Goal: Information Seeking & Learning: Learn about a topic

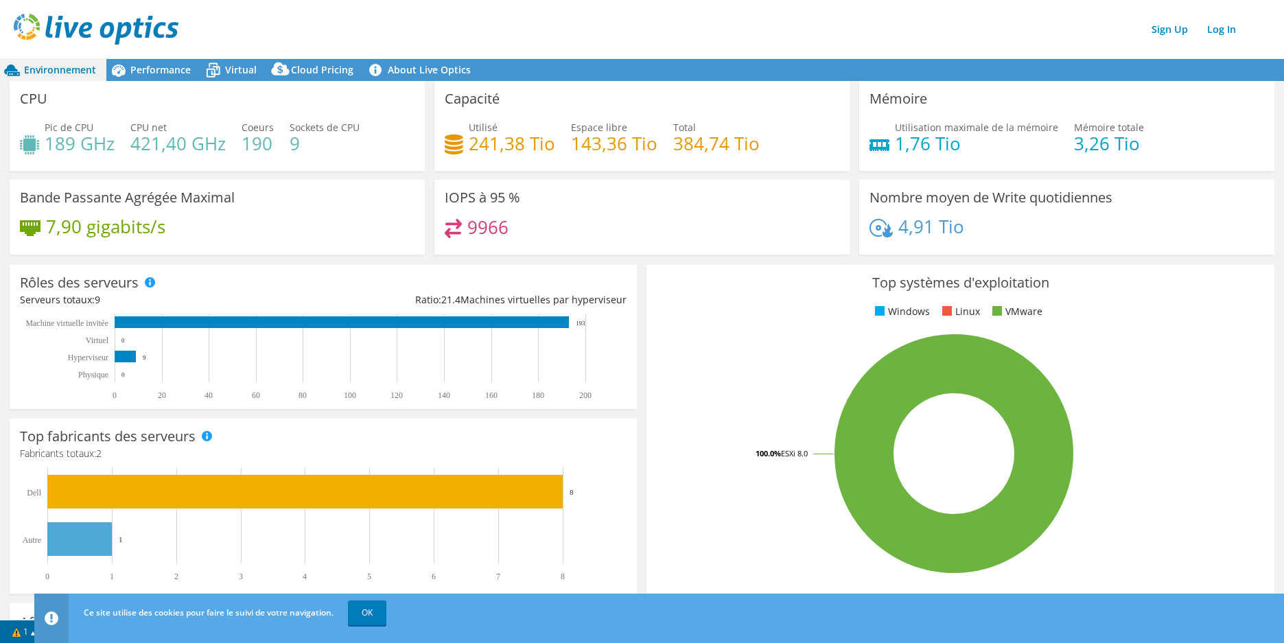
click at [634, 260] on div "Rôles des serveurs Les serveurs physiques représentent les serveurs sans systèm…" at bounding box center [323, 337] width 637 height 154
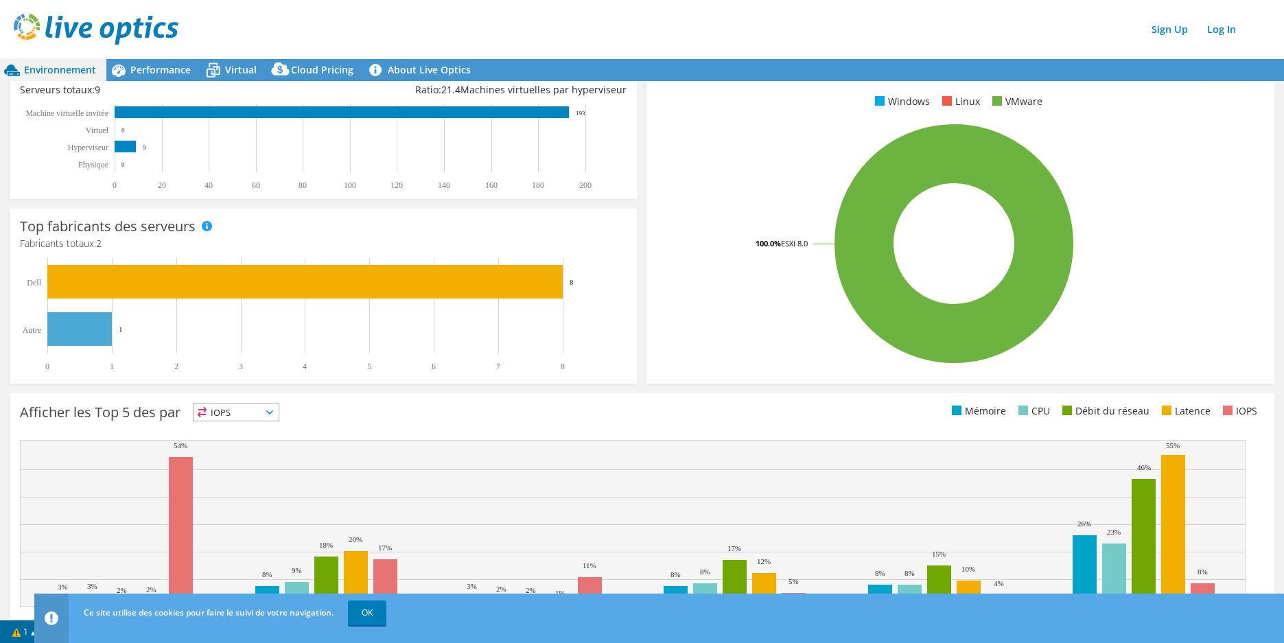
scroll to position [262, 0]
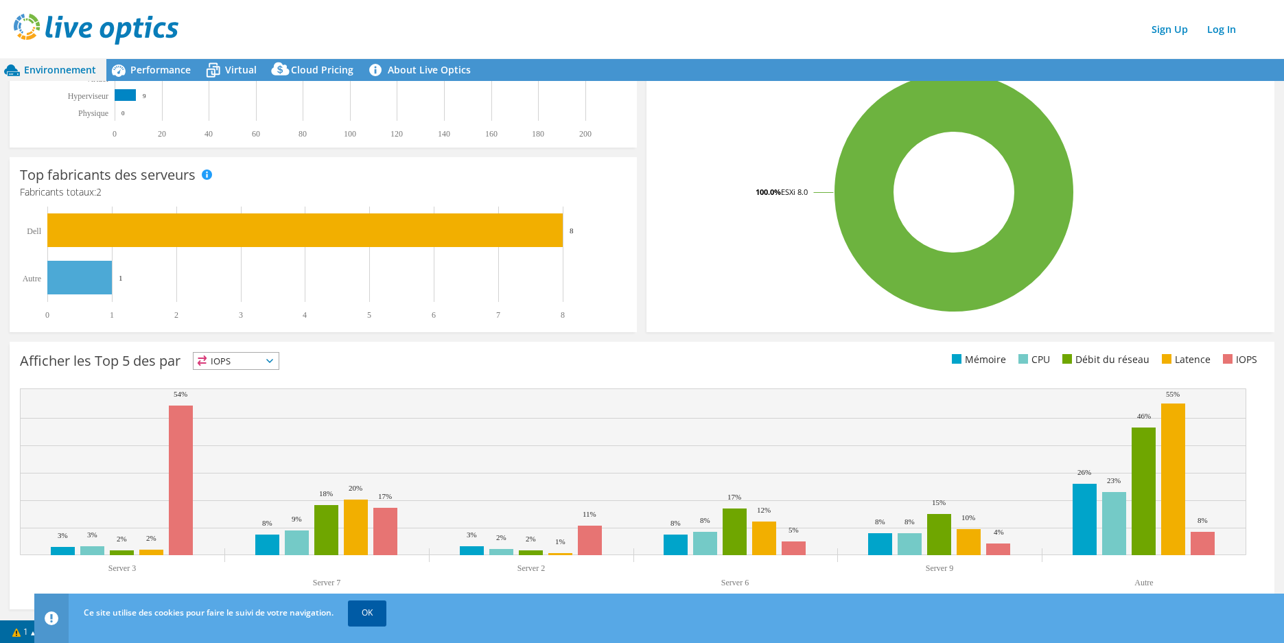
click at [371, 602] on link "OK" at bounding box center [367, 613] width 38 height 25
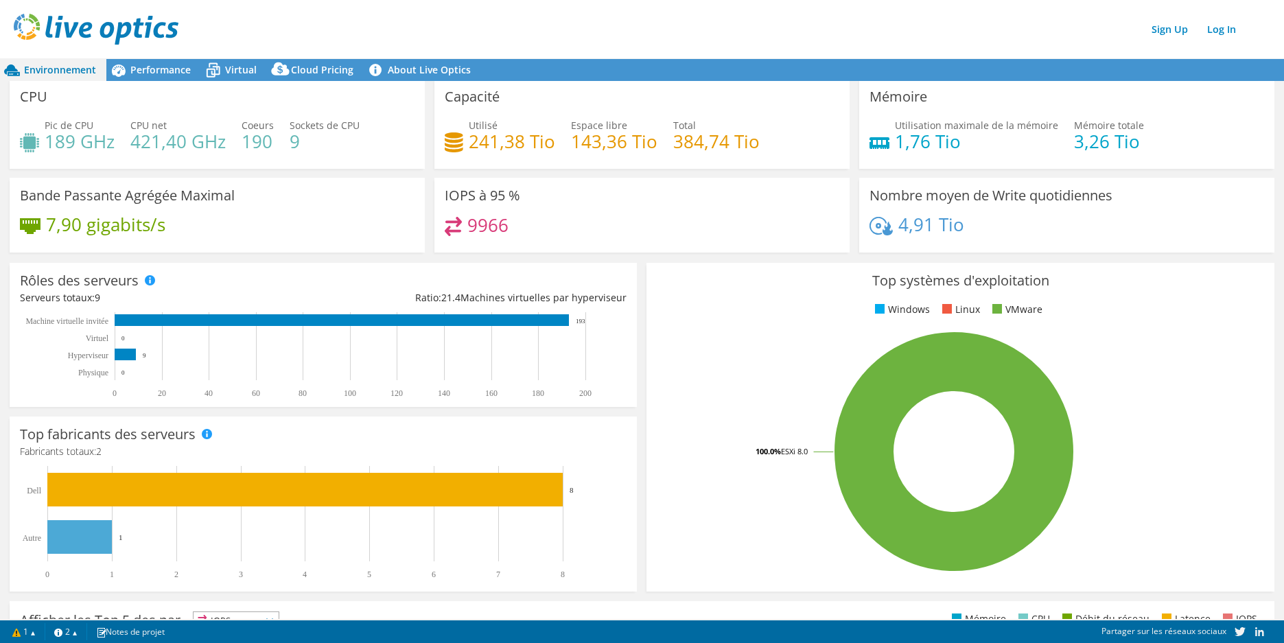
scroll to position [0, 0]
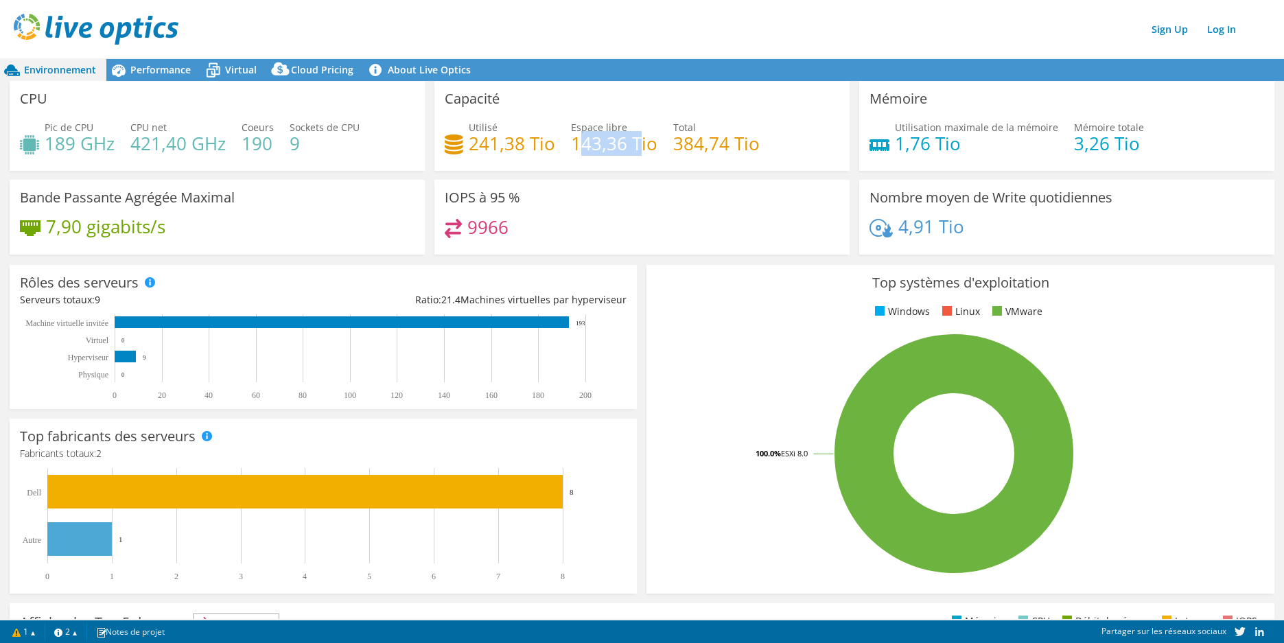
drag, startPoint x: 578, startPoint y: 142, endPoint x: 635, endPoint y: 143, distance: 57.0
click at [635, 143] on h4 "143,36 Tio" at bounding box center [614, 143] width 87 height 15
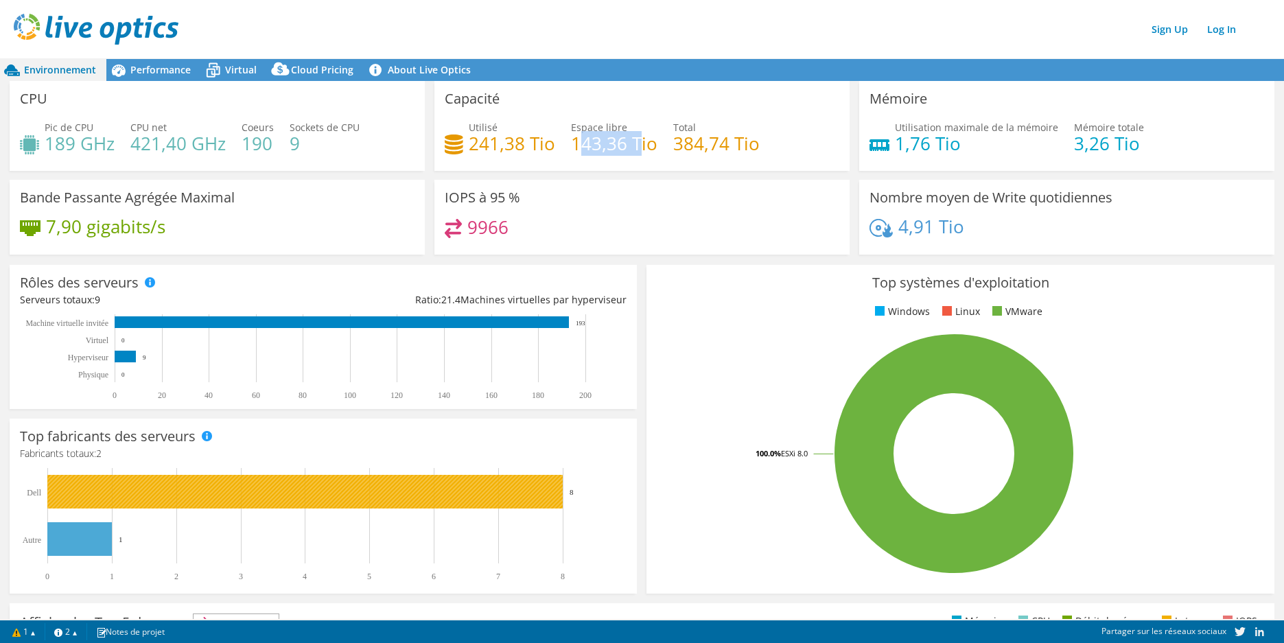
click at [548, 494] on rect at bounding box center [305, 492] width 516 height 34
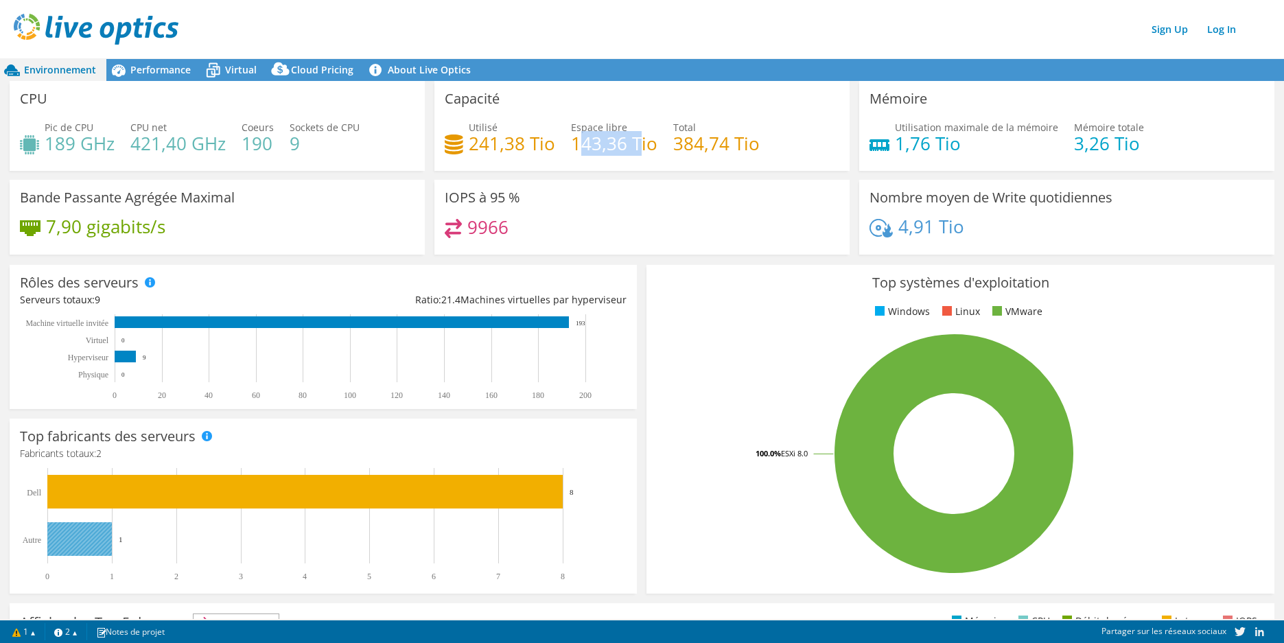
click at [89, 552] on rect at bounding box center [79, 539] width 65 height 34
click at [93, 540] on rect at bounding box center [79, 539] width 65 height 34
click at [209, 438] on span at bounding box center [207, 436] width 10 height 10
click at [597, 455] on h4 "Fabricants totaux: 2" at bounding box center [323, 453] width 607 height 15
click at [152, 61] on div "Performance" at bounding box center [153, 70] width 95 height 22
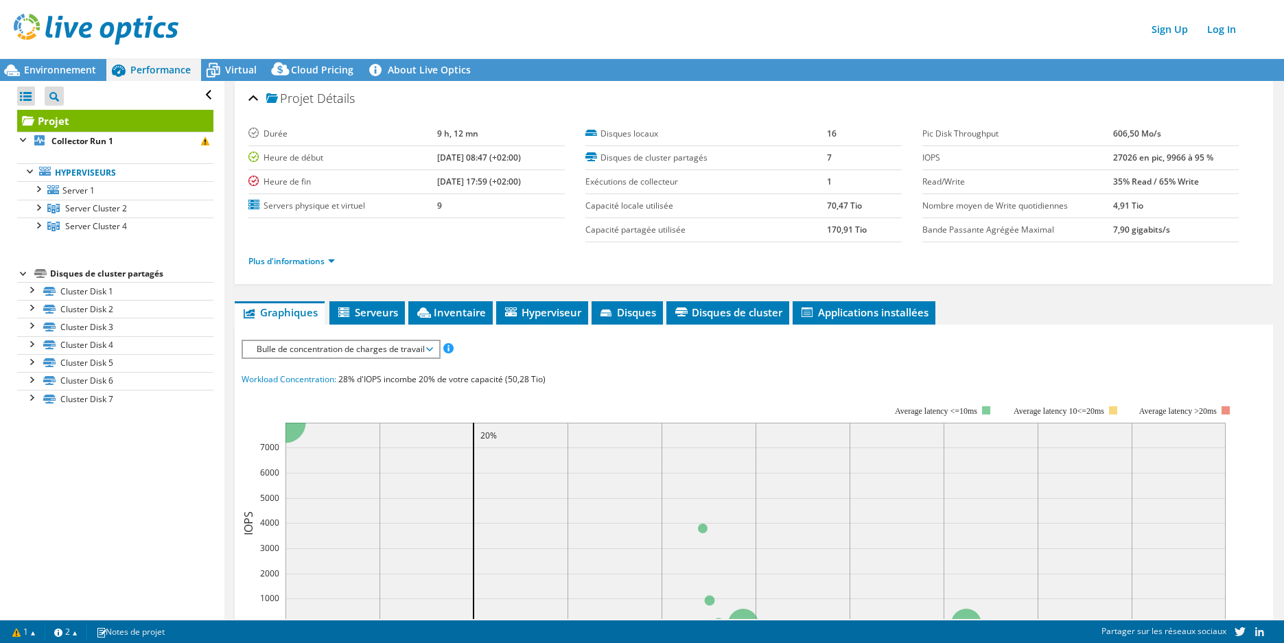
click at [154, 73] on span "Performance" at bounding box center [160, 69] width 60 height 13
click at [139, 273] on div "Disques de cluster partagés" at bounding box center [131, 274] width 163 height 16
click at [23, 275] on div at bounding box center [24, 273] width 14 height 14
click at [29, 90] on div at bounding box center [26, 96] width 18 height 19
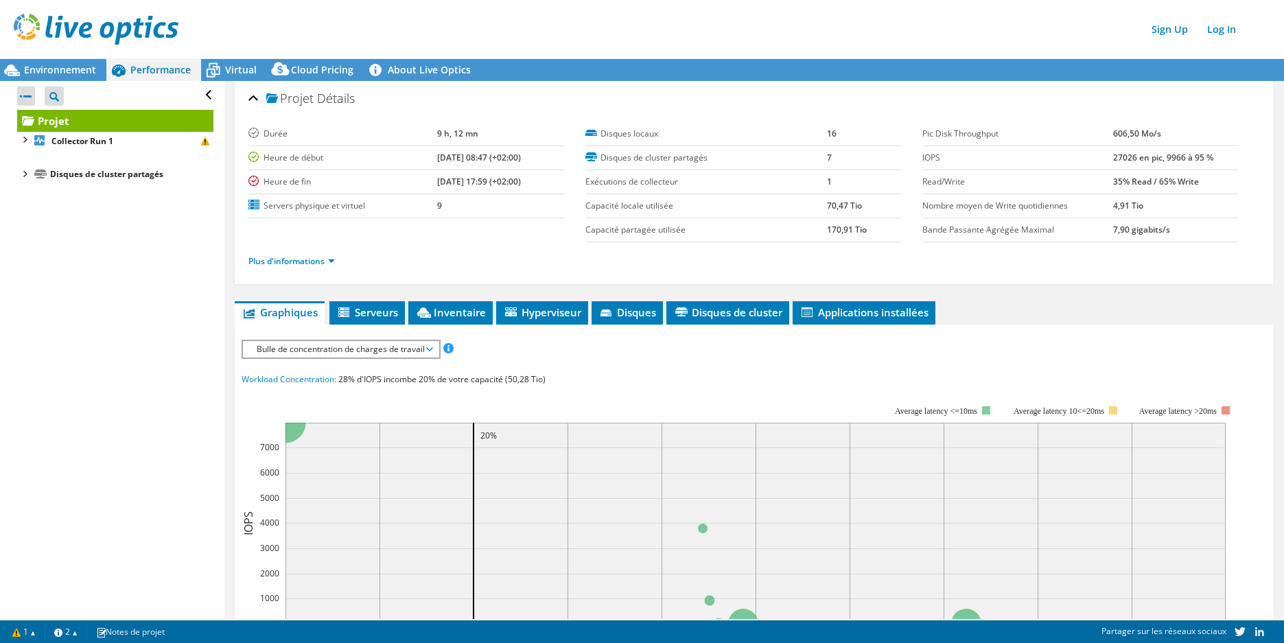
click at [29, 90] on div at bounding box center [26, 96] width 18 height 19
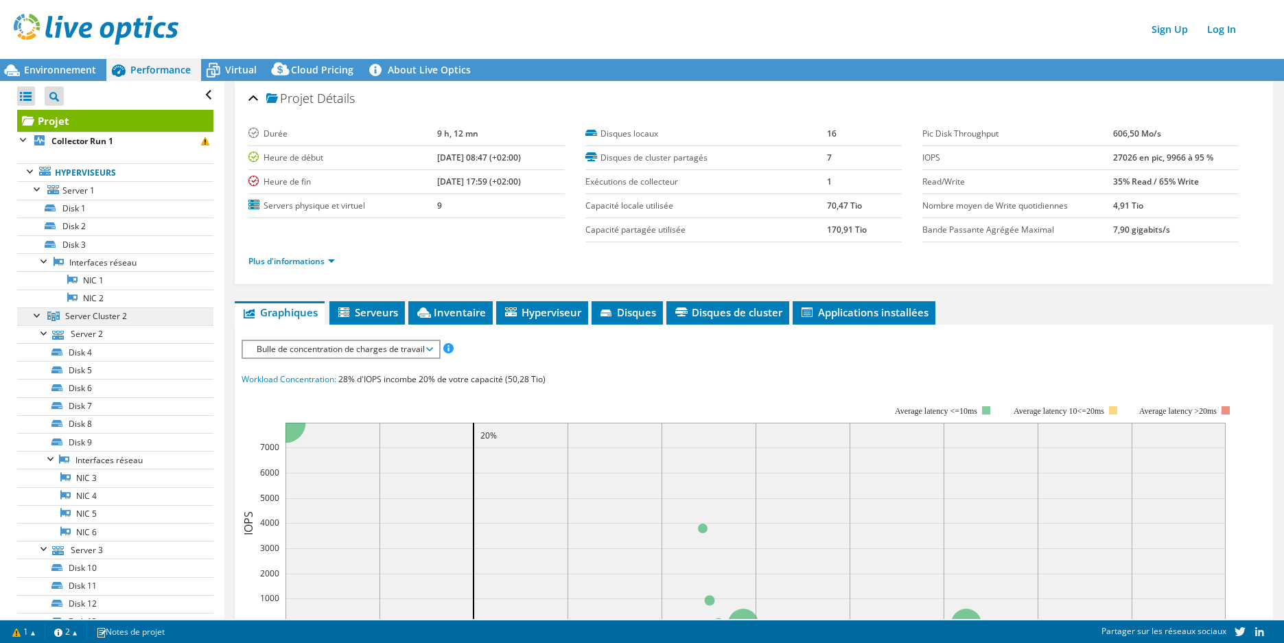
click at [132, 314] on link "Server Cluster 2" at bounding box center [115, 317] width 196 height 18
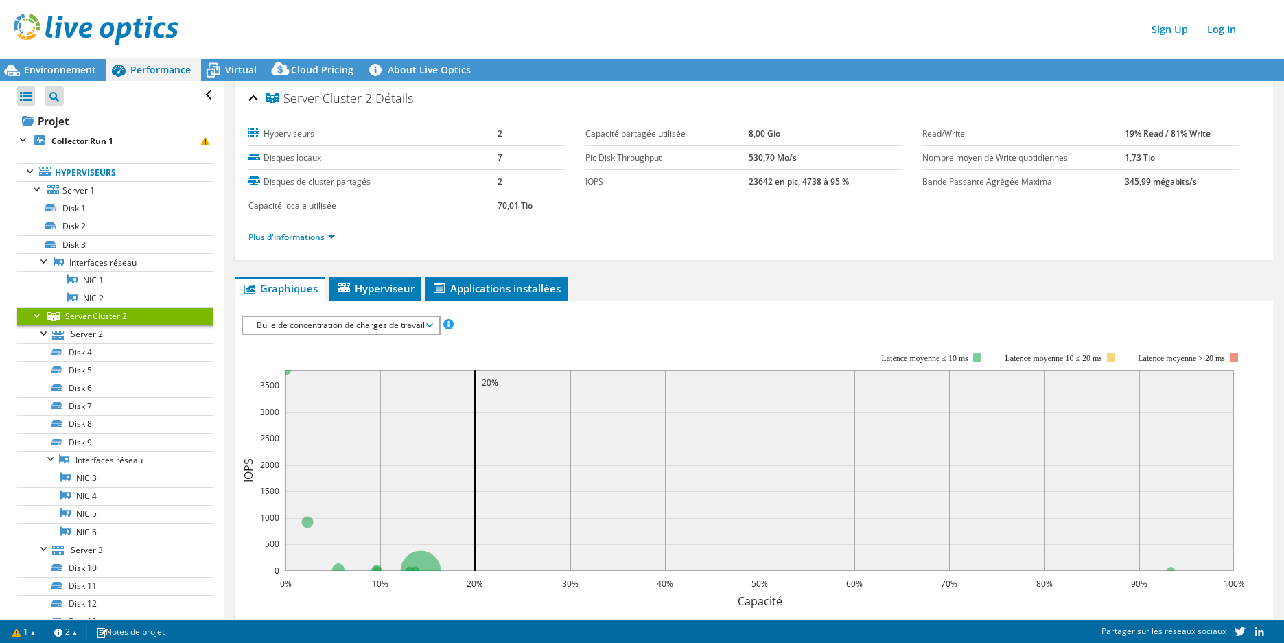
click at [820, 211] on section "Hyperviseurs 2 Disques locaux 7 Disques de cluster partagés 2 Capacité locale u…" at bounding box center [586, 170] width 674 height 96
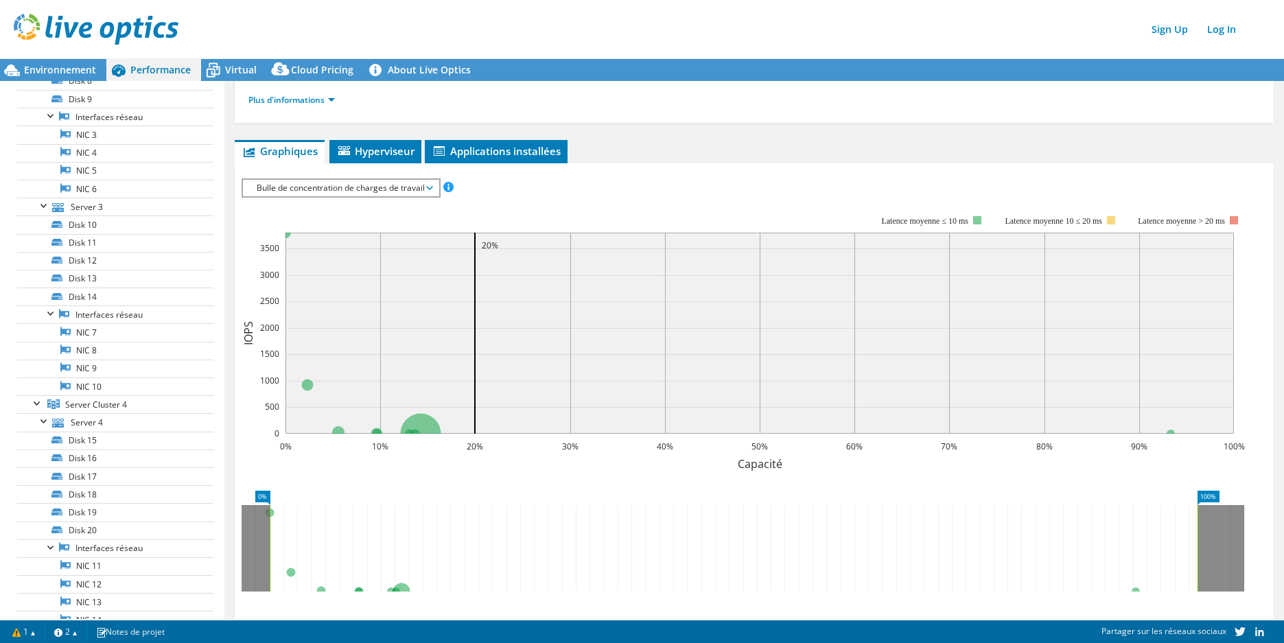
scroll to position [412, 0]
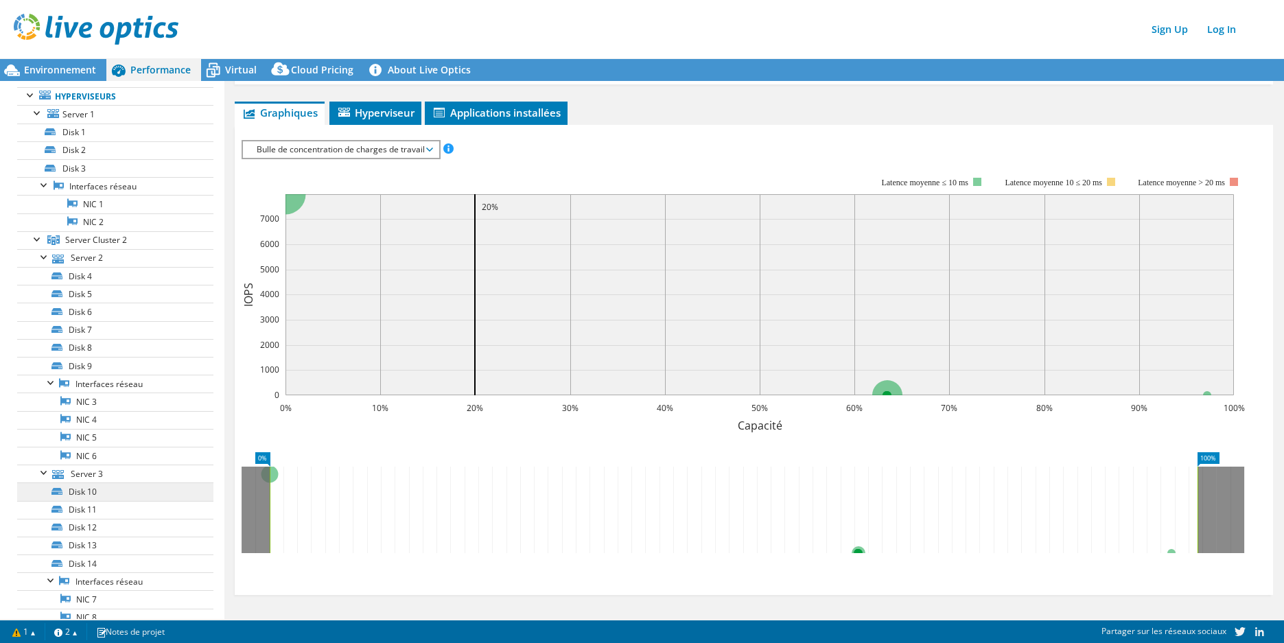
scroll to position [69, 0]
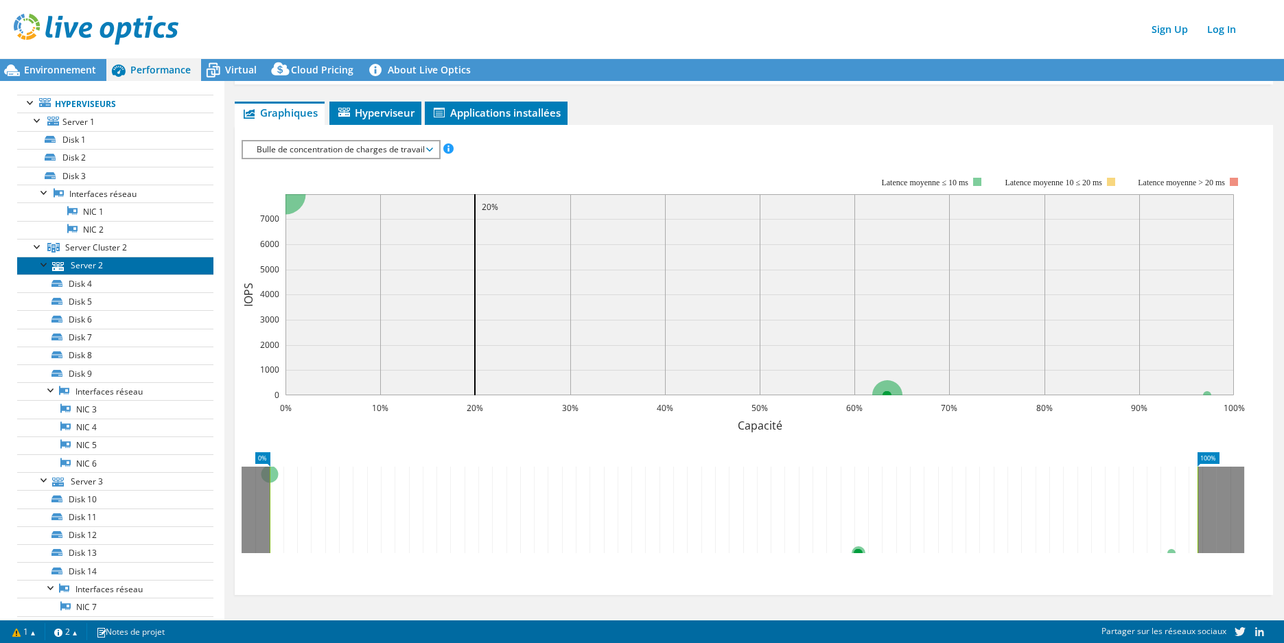
click at [143, 263] on link "Server 2" at bounding box center [115, 266] width 196 height 18
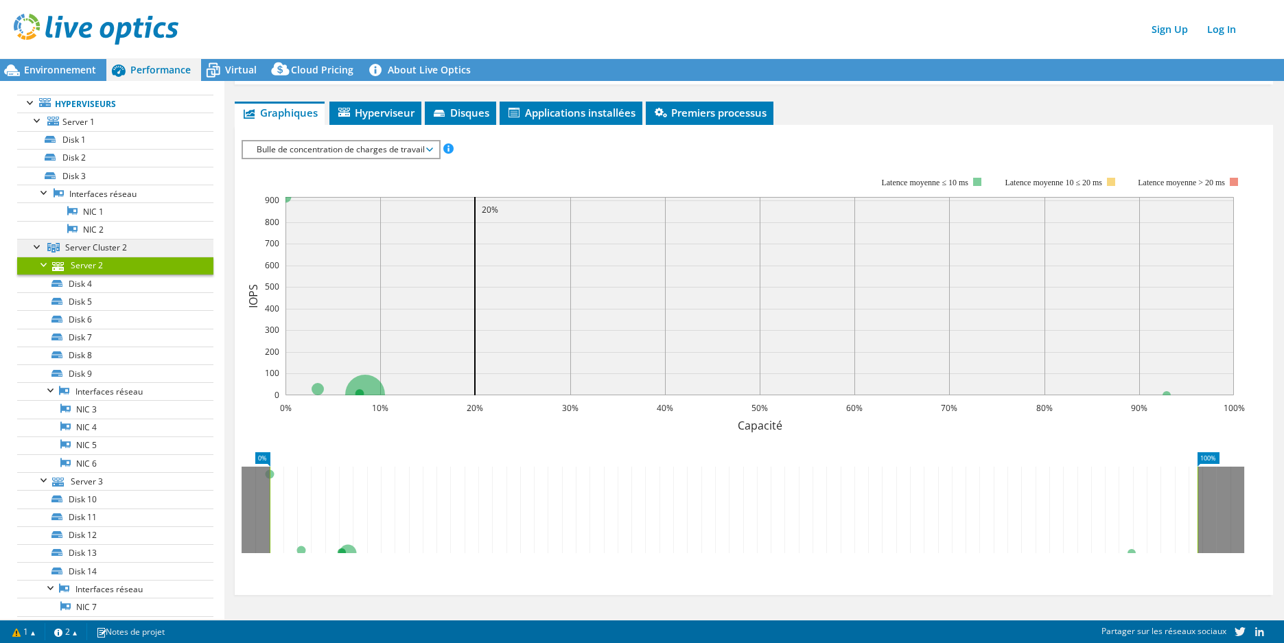
click at [151, 246] on link "Server Cluster 2" at bounding box center [115, 248] width 196 height 18
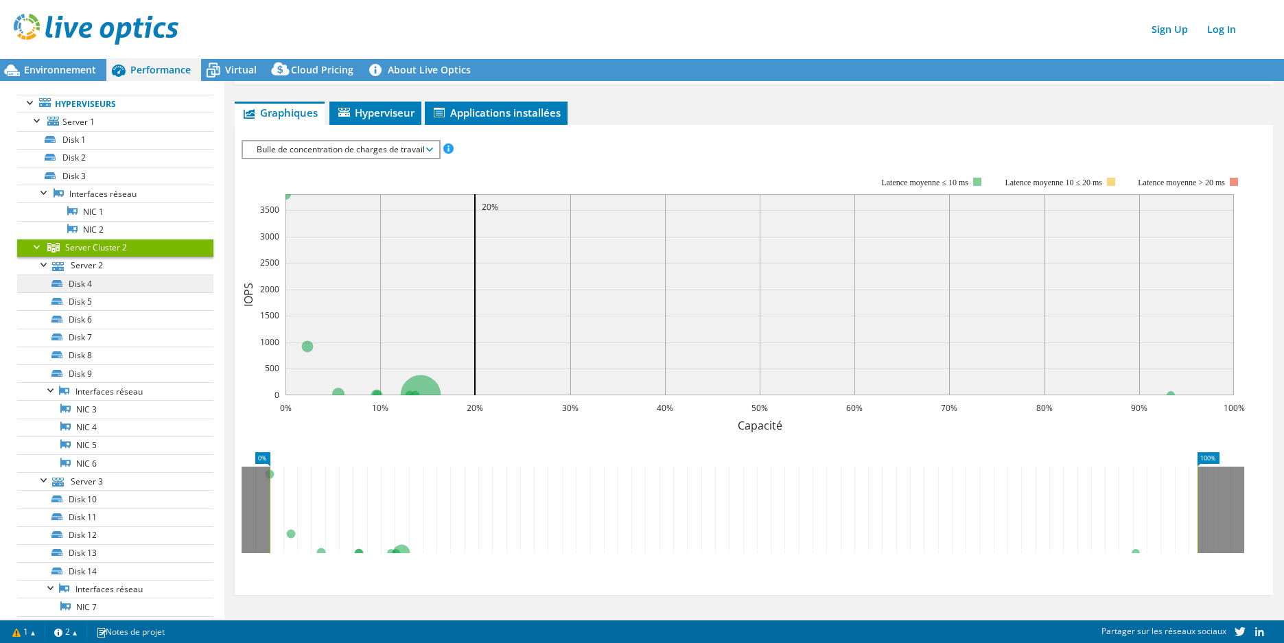
scroll to position [0, 0]
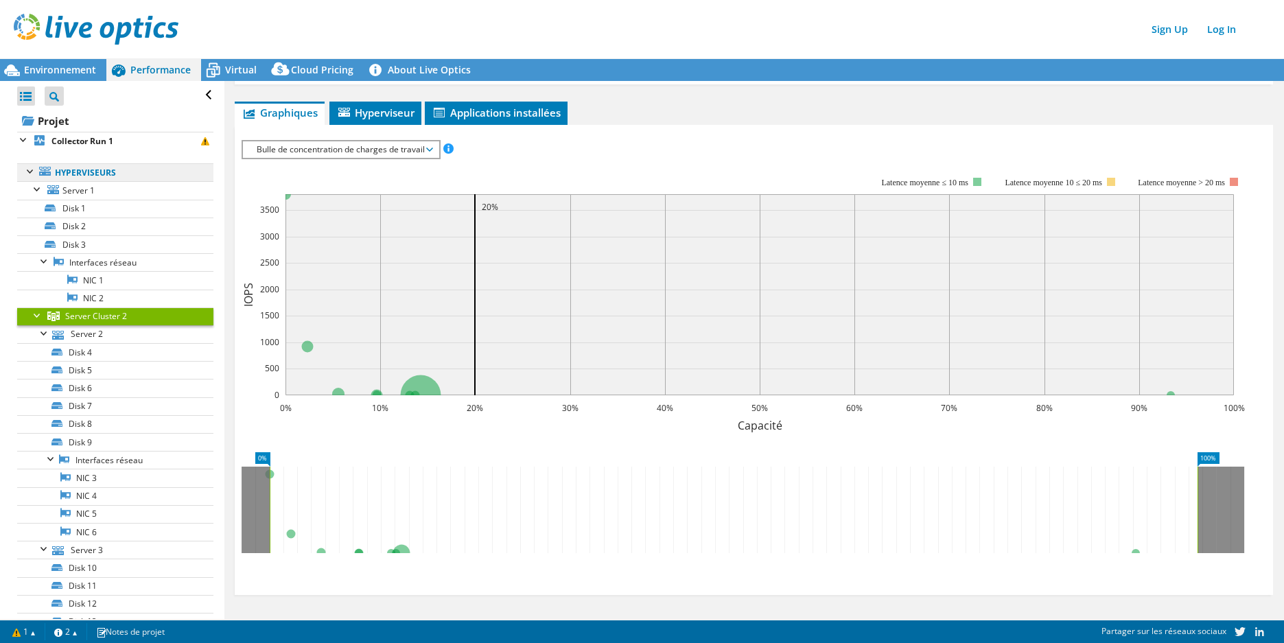
click at [129, 176] on link "Hyperviseurs" at bounding box center [115, 172] width 196 height 18
click at [91, 188] on span "Server 1" at bounding box center [78, 191] width 32 height 12
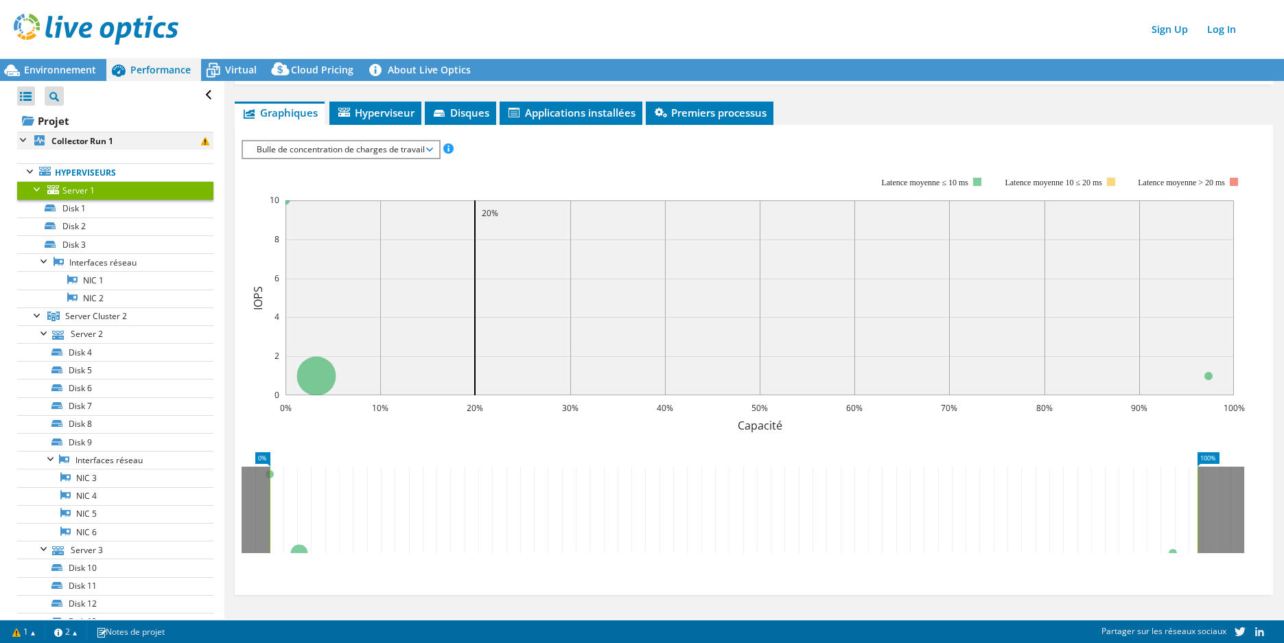
click at [21, 137] on div at bounding box center [24, 139] width 14 height 14
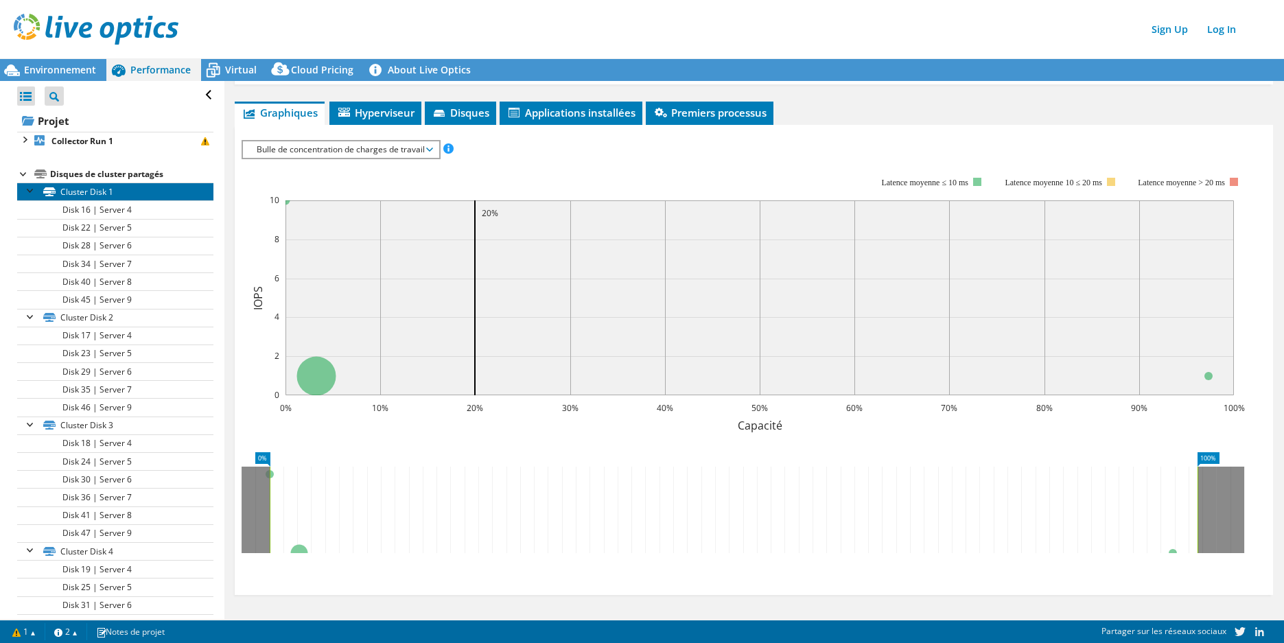
click at [131, 185] on link "Cluster Disk 1" at bounding box center [115, 192] width 196 height 18
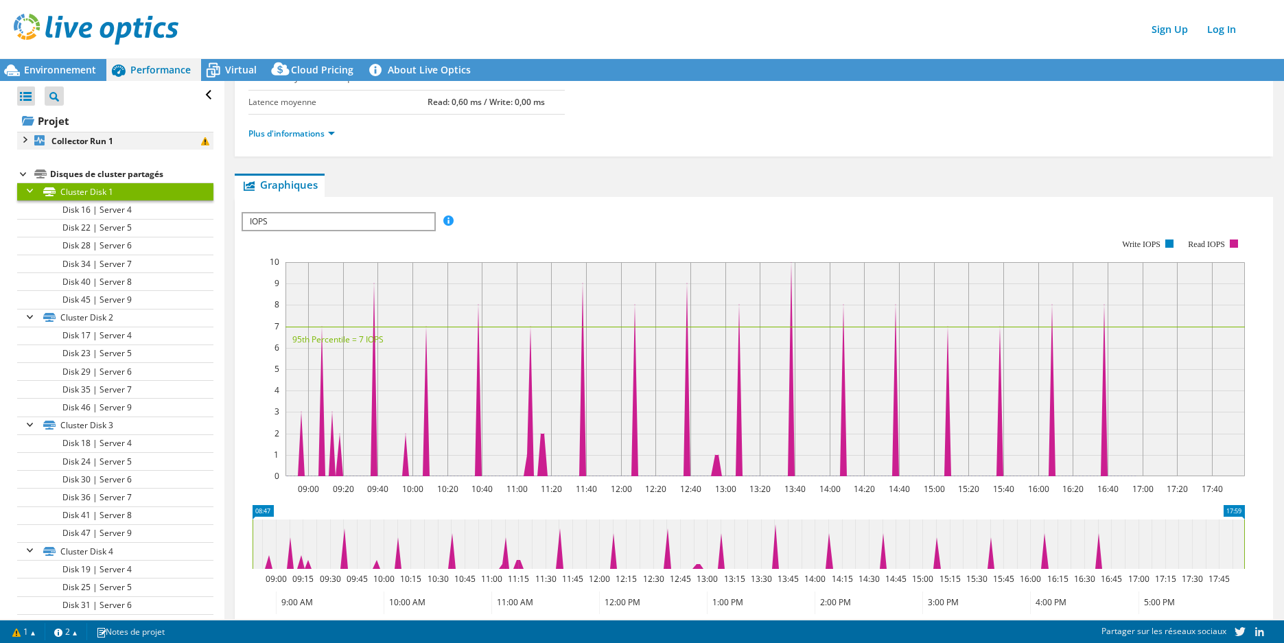
click at [23, 139] on div at bounding box center [24, 139] width 14 height 14
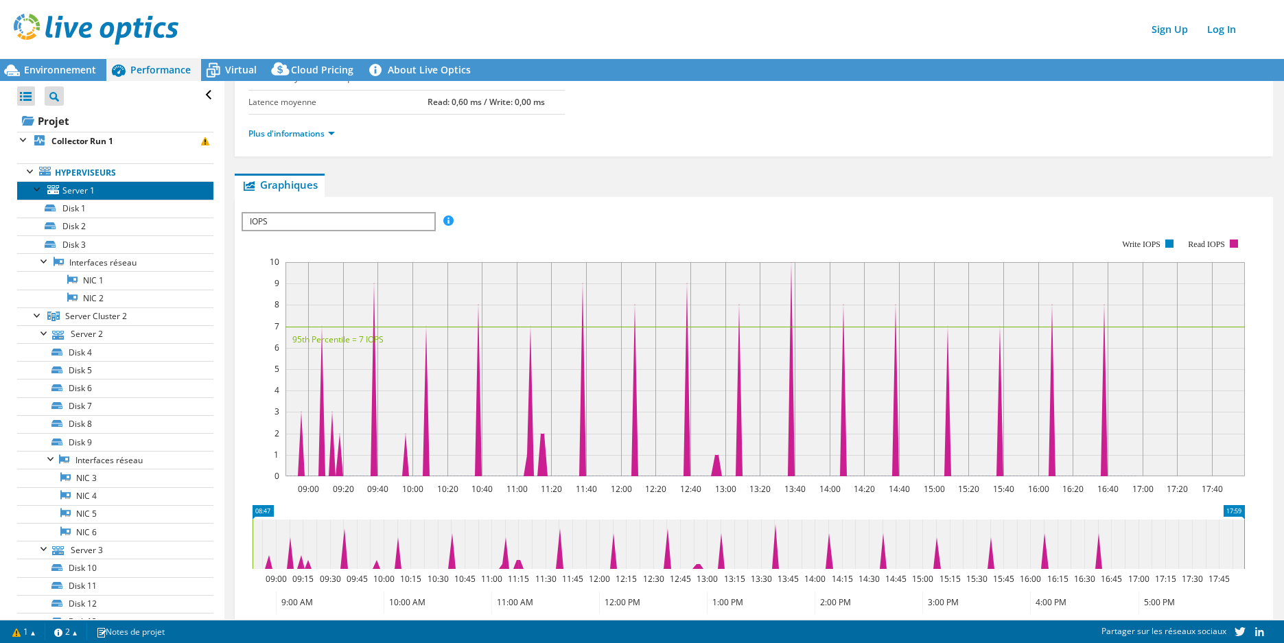
click at [80, 189] on span "Server 1" at bounding box center [78, 191] width 32 height 12
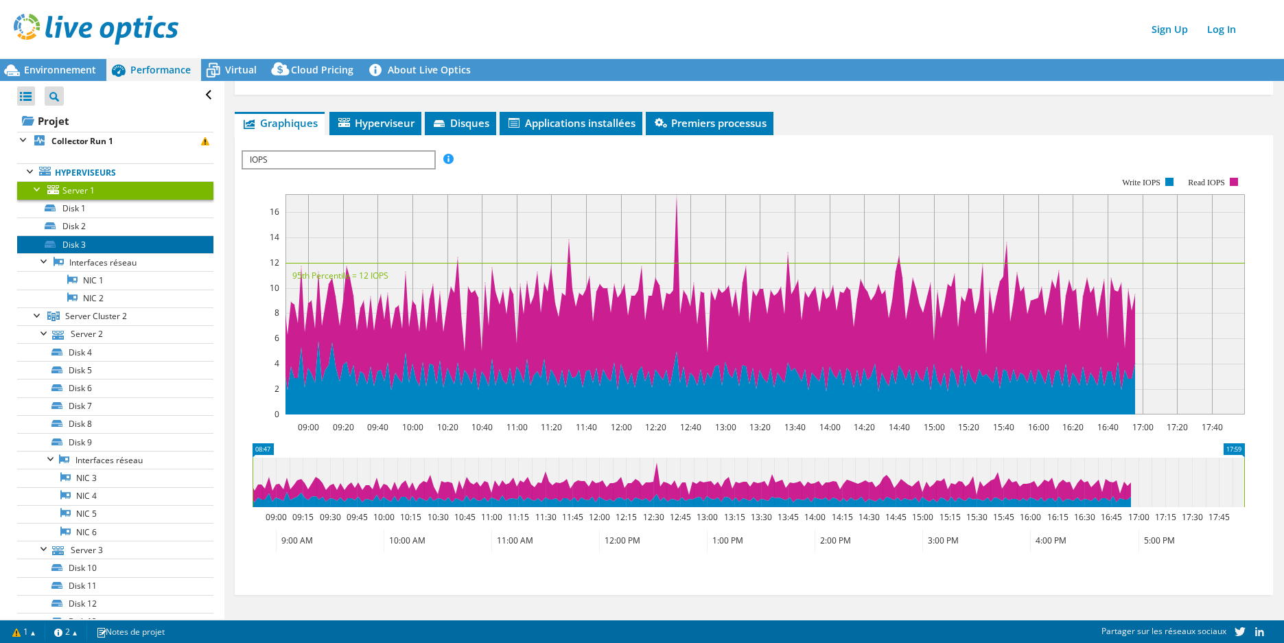
click at [108, 240] on link "Disk 3" at bounding box center [115, 244] width 196 height 18
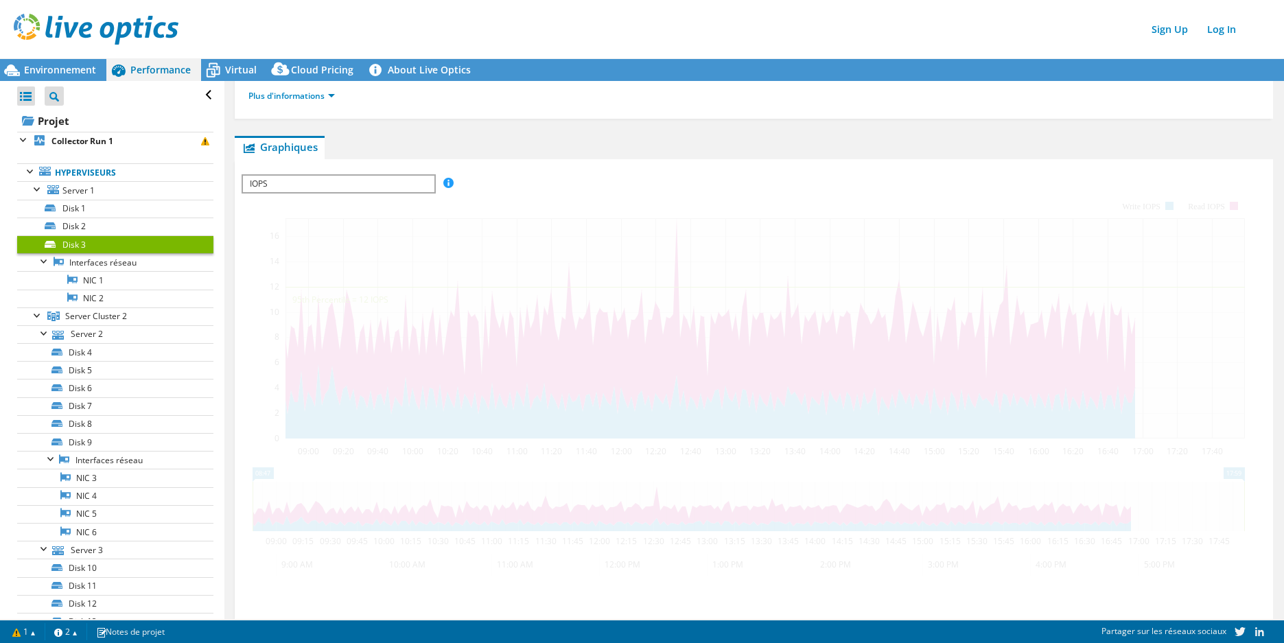
scroll to position [176, 0]
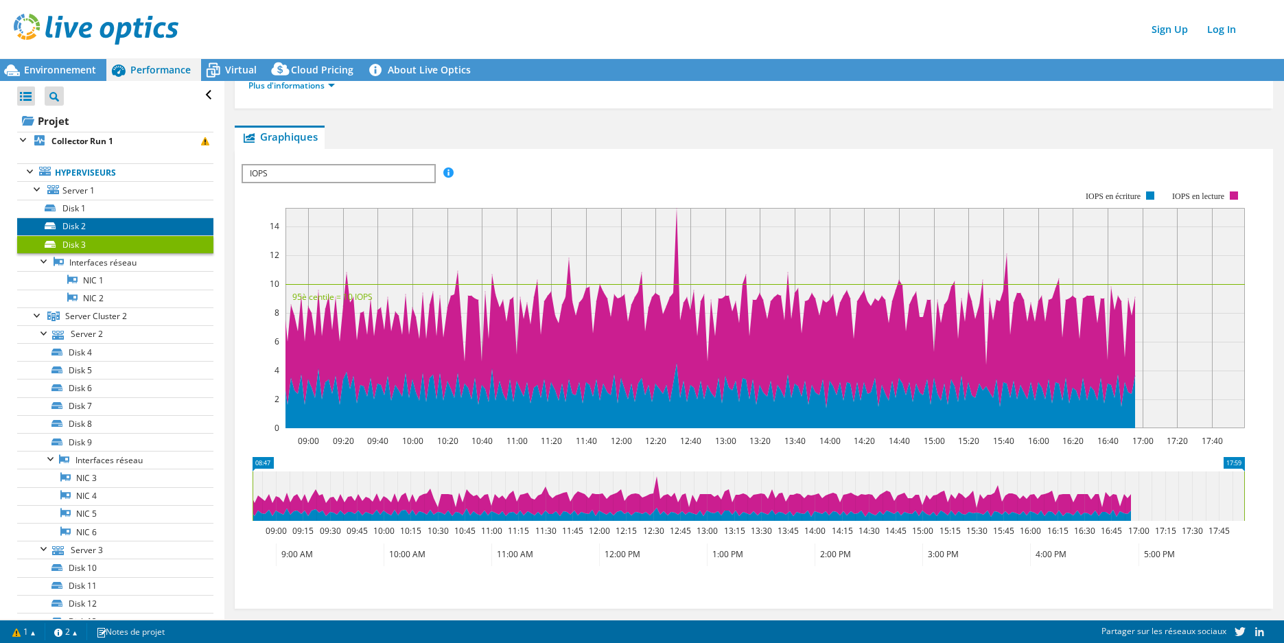
click at [100, 226] on link "Disk 2" at bounding box center [115, 227] width 196 height 18
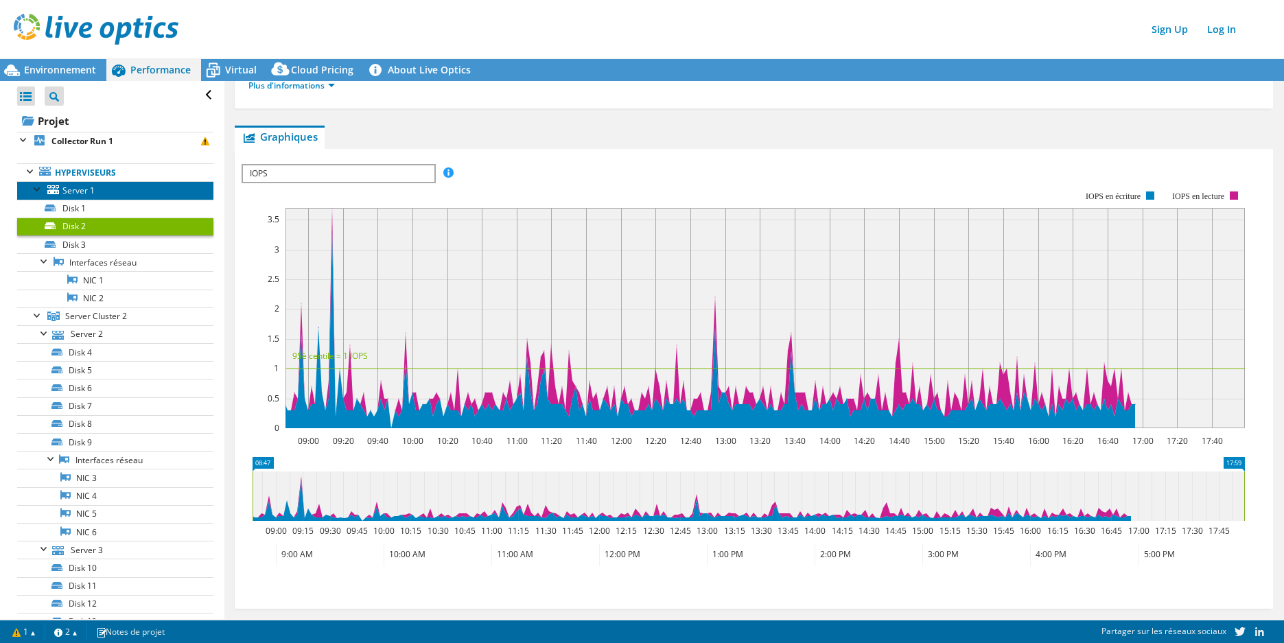
click at [90, 192] on span "Server 1" at bounding box center [78, 191] width 32 height 12
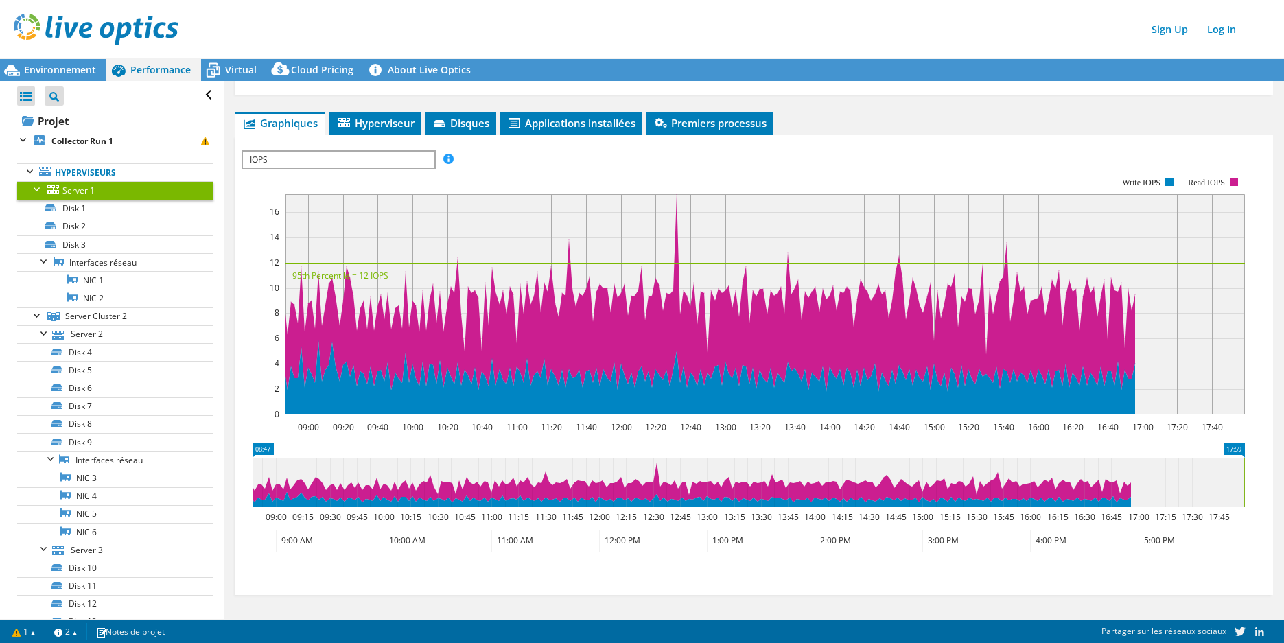
scroll to position [165, 0]
click at [391, 135] on li "Hyperviseur" at bounding box center [376, 123] width 92 height 23
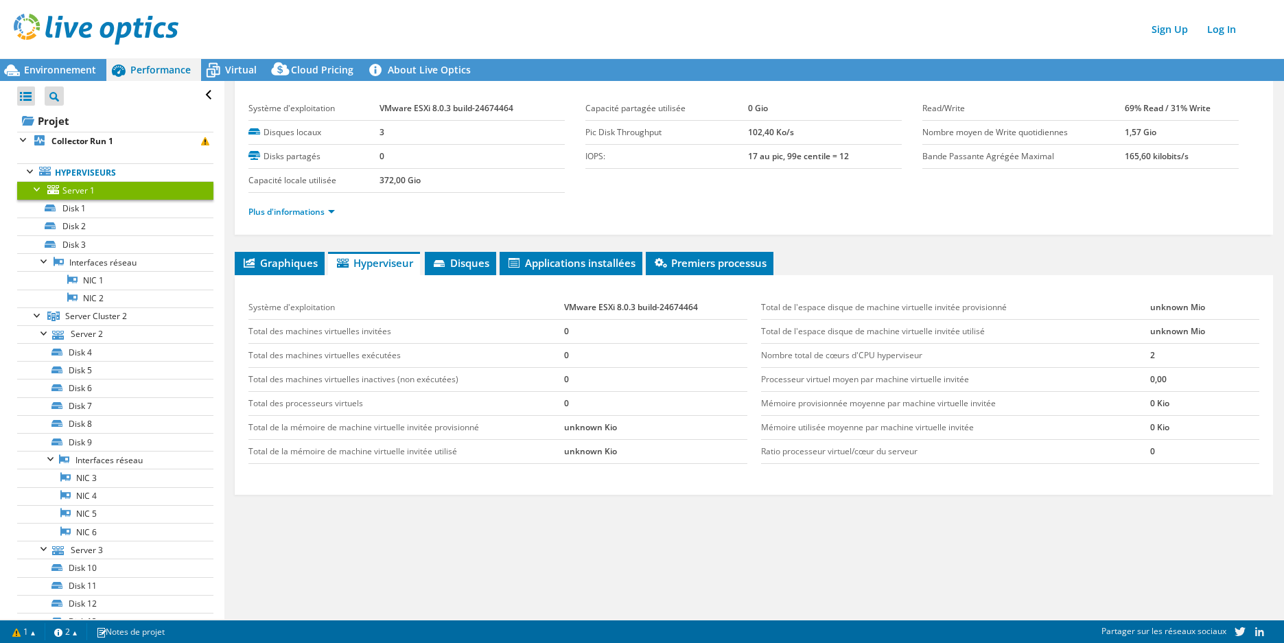
click at [406, 181] on b "372,00 Gio" at bounding box center [400, 180] width 41 height 12
click at [321, 216] on link "Plus d'informations" at bounding box center [292, 212] width 87 height 12
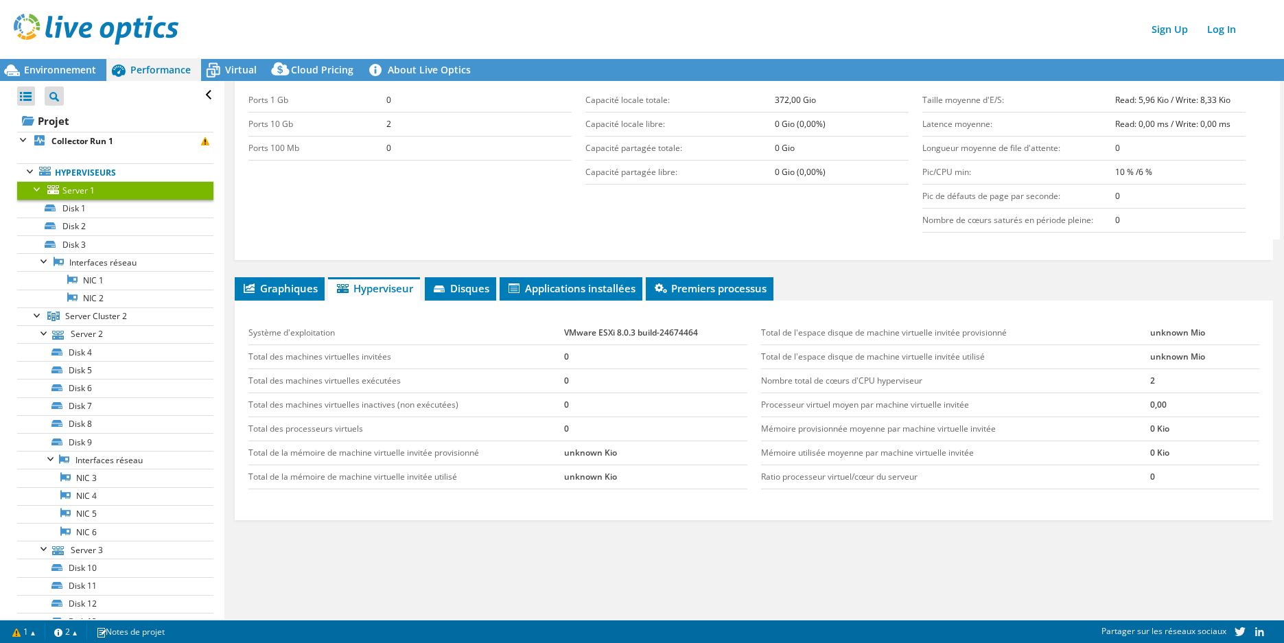
scroll to position [506, 0]
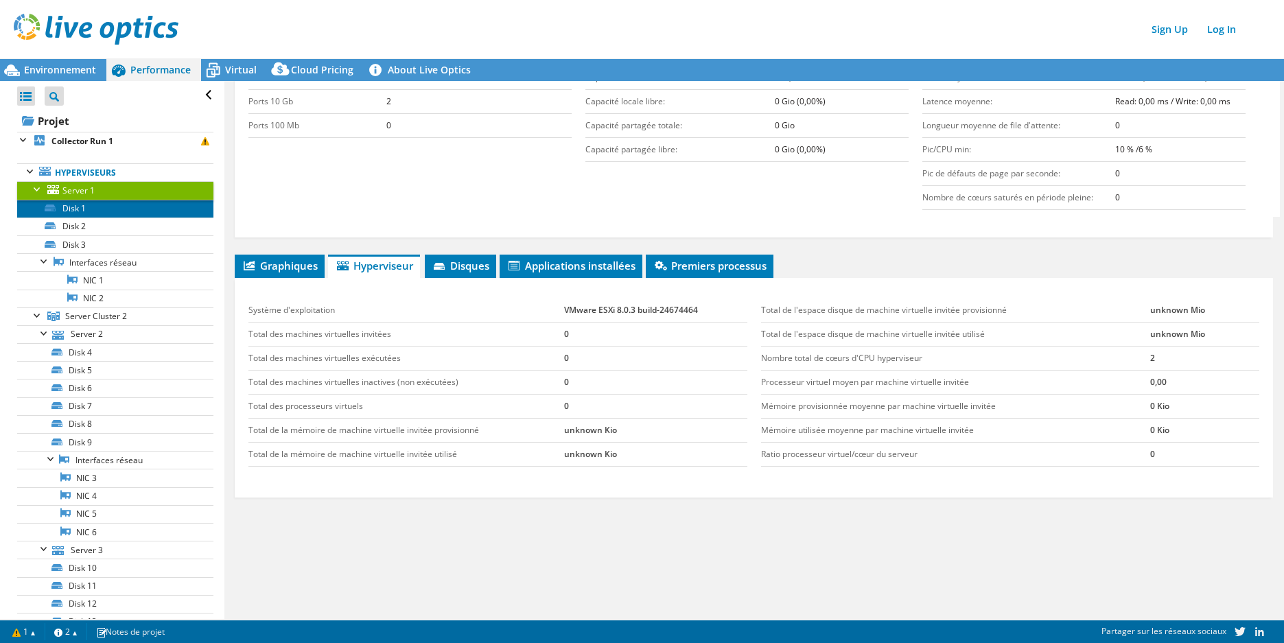
click at [129, 208] on link "Disk 1" at bounding box center [115, 209] width 196 height 18
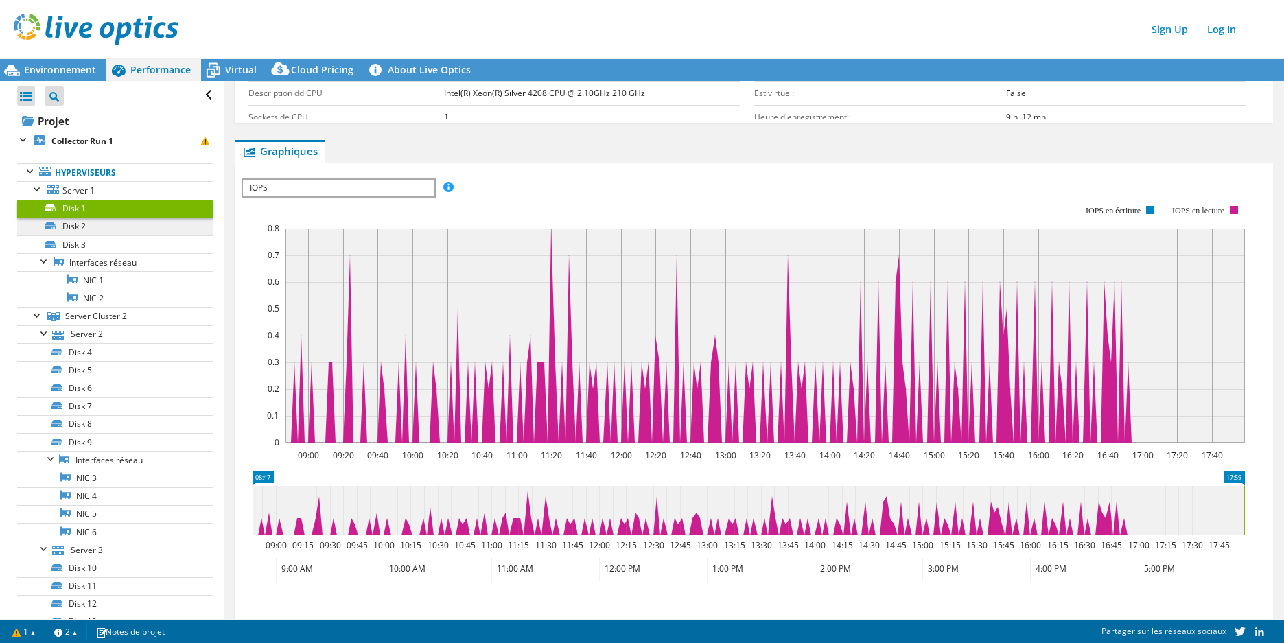
scroll to position [189, 0]
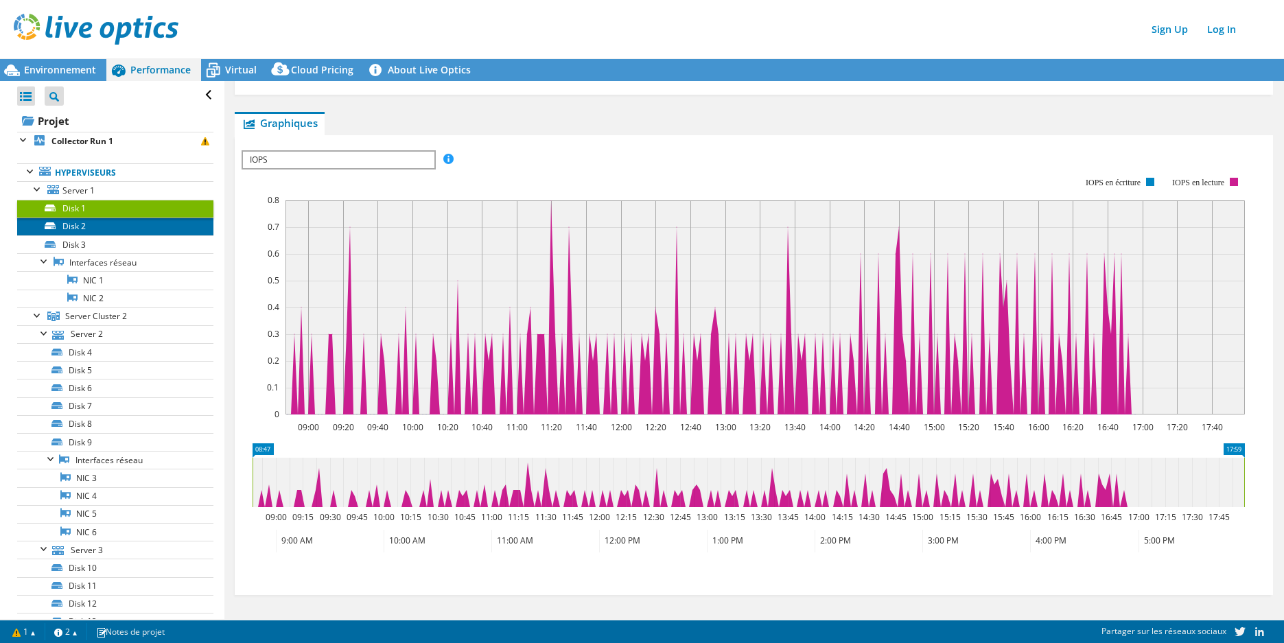
click at [128, 227] on link "Disk 2" at bounding box center [115, 227] width 196 height 18
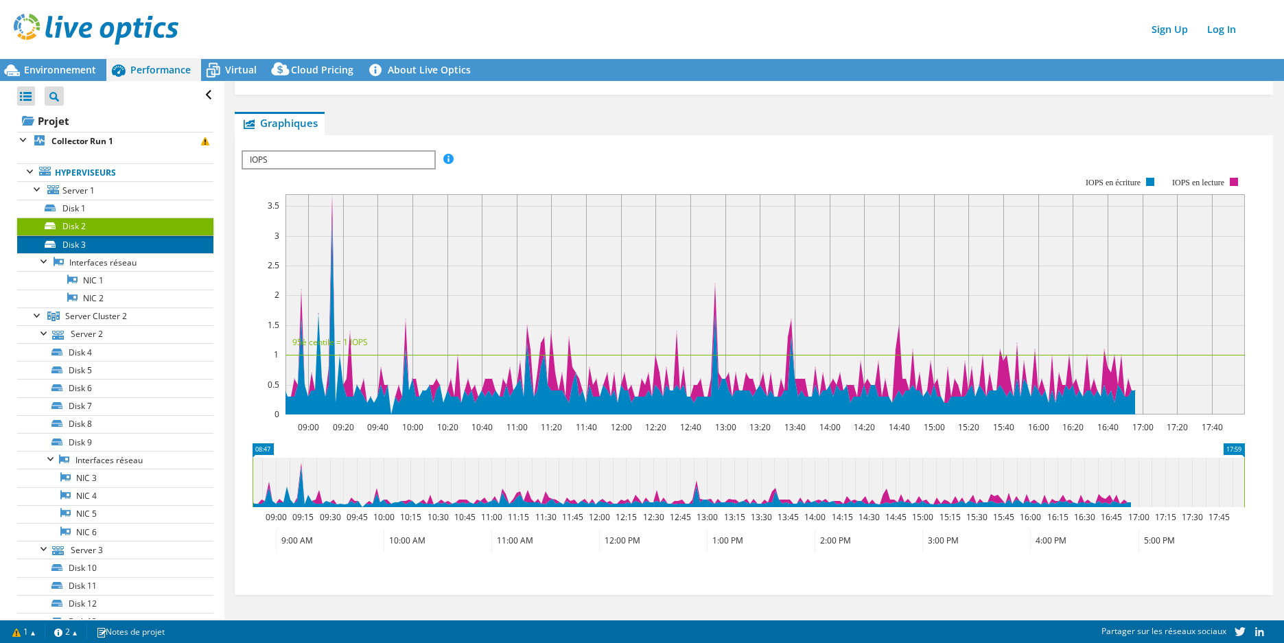
click at [135, 249] on link "Disk 3" at bounding box center [115, 244] width 196 height 18
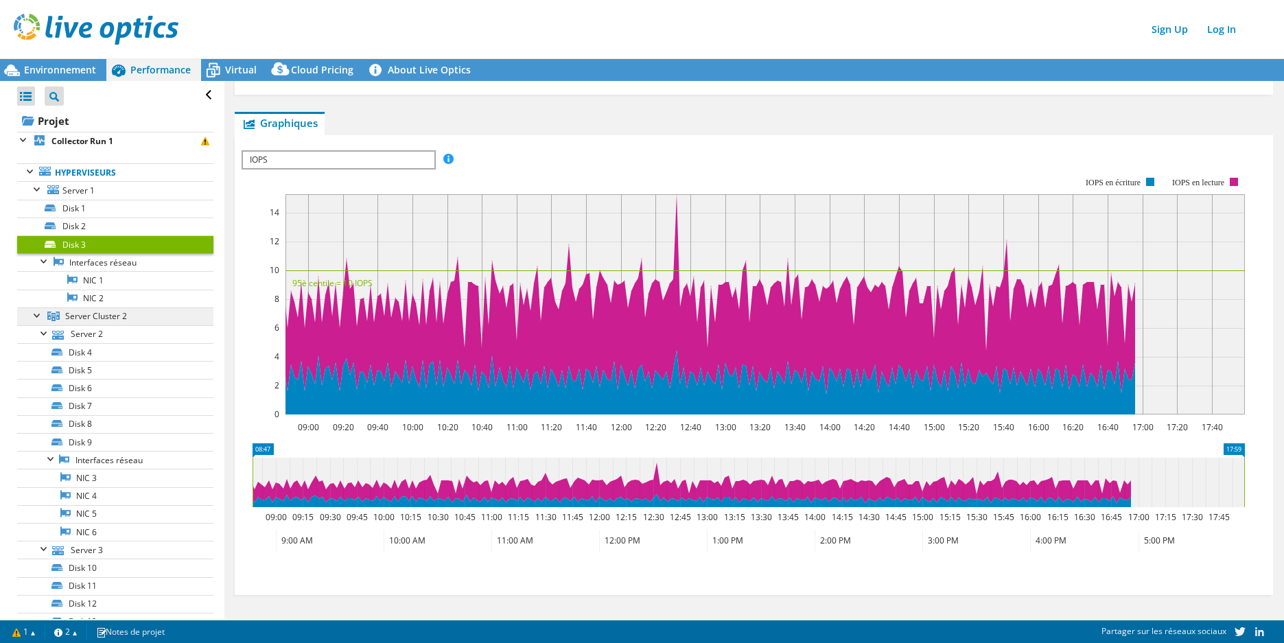
click at [130, 317] on link "Server Cluster 2" at bounding box center [115, 317] width 196 height 18
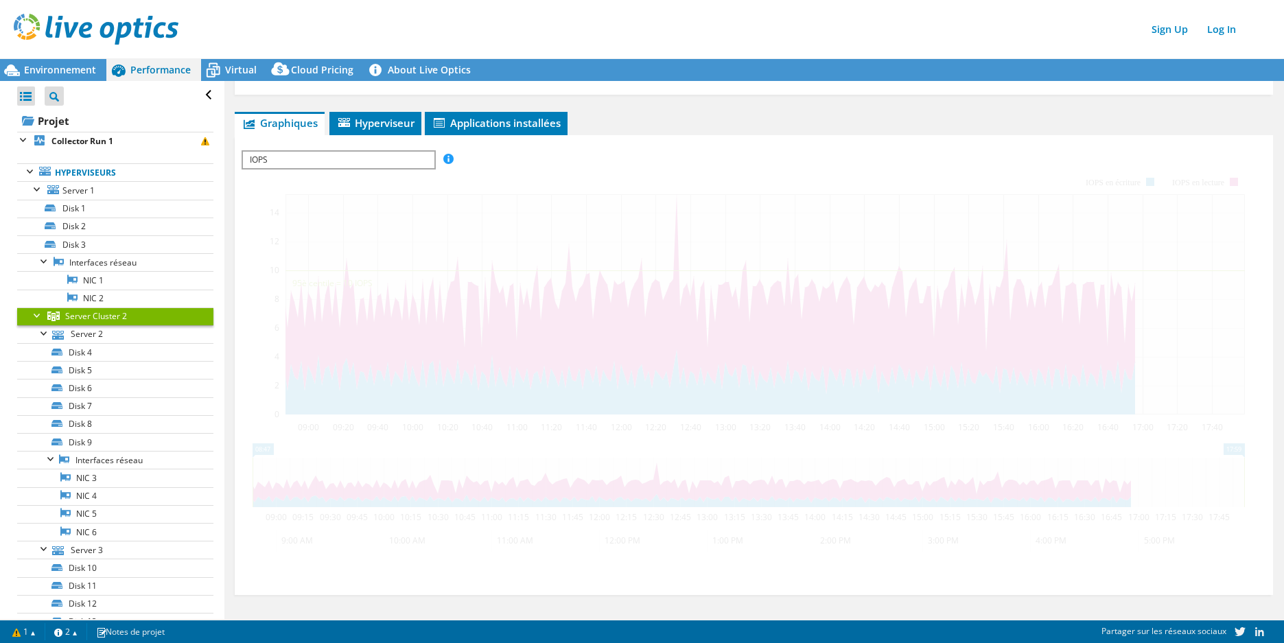
scroll to position [165, 0]
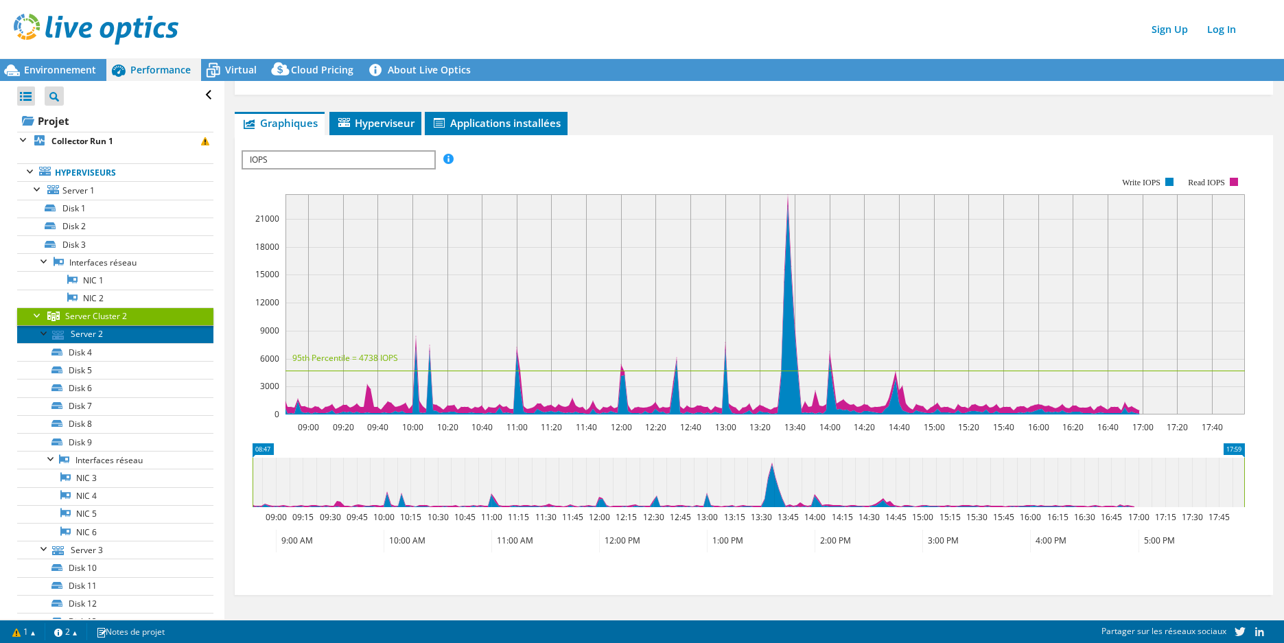
click at [115, 334] on link "Server 2" at bounding box center [115, 334] width 196 height 18
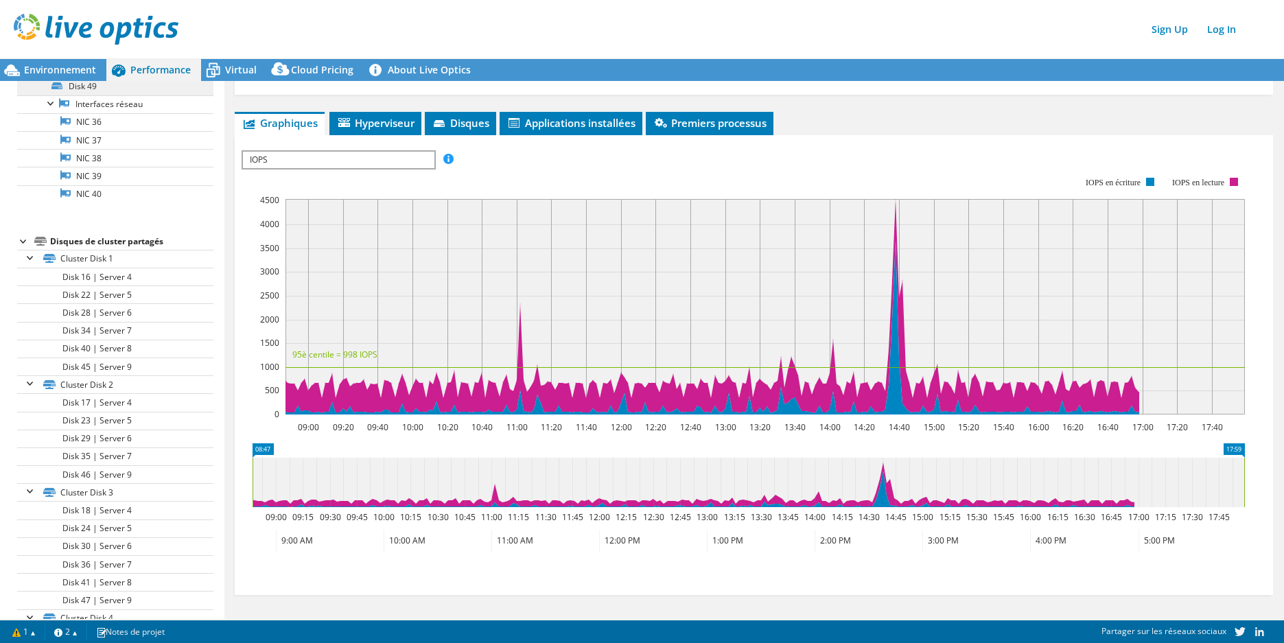
scroll to position [1991, 0]
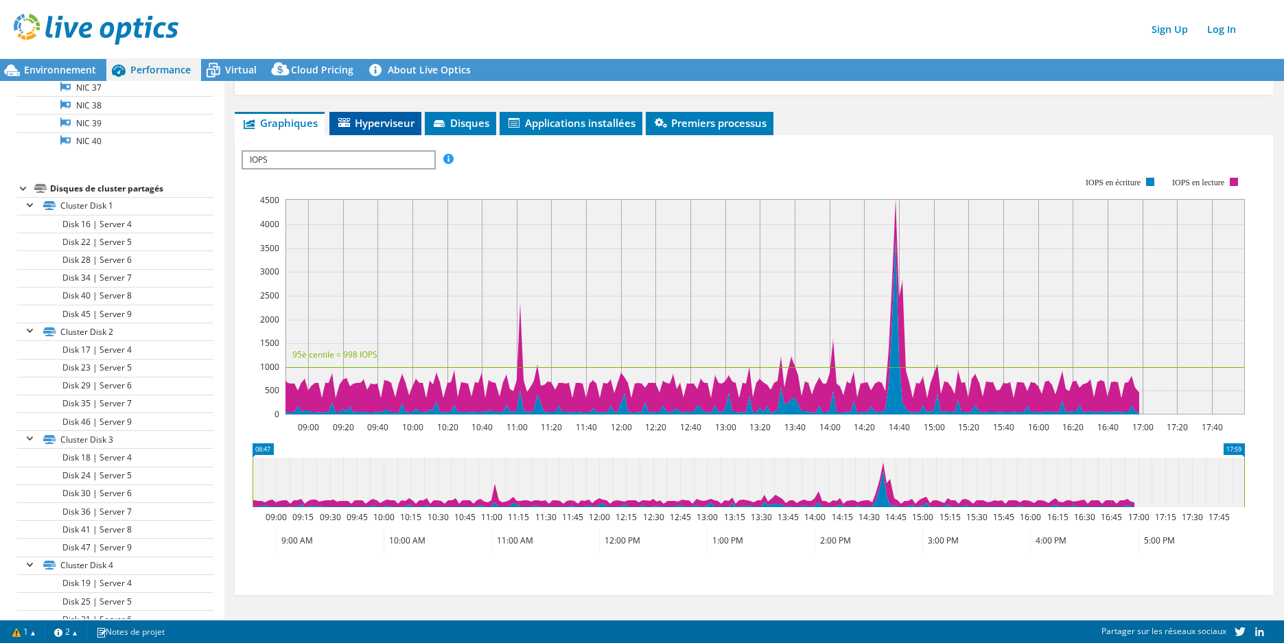
click at [372, 113] on li "Hyperviseur" at bounding box center [376, 123] width 92 height 23
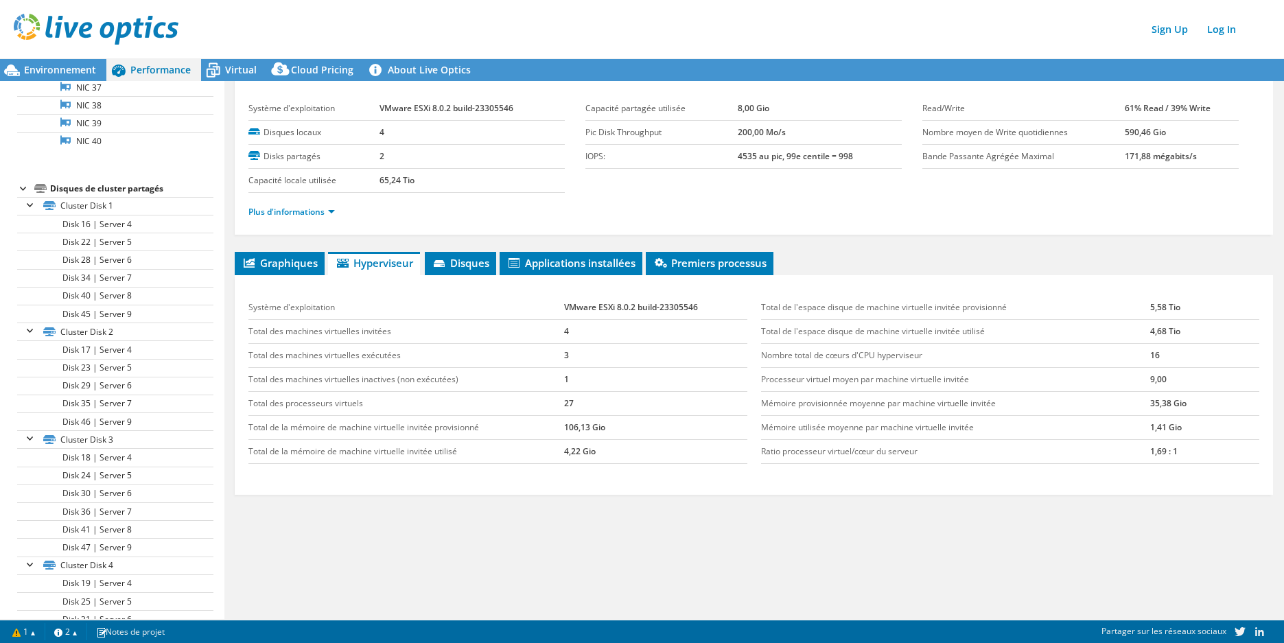
click at [421, 178] on td "65,24 Tio" at bounding box center [472, 181] width 185 height 24
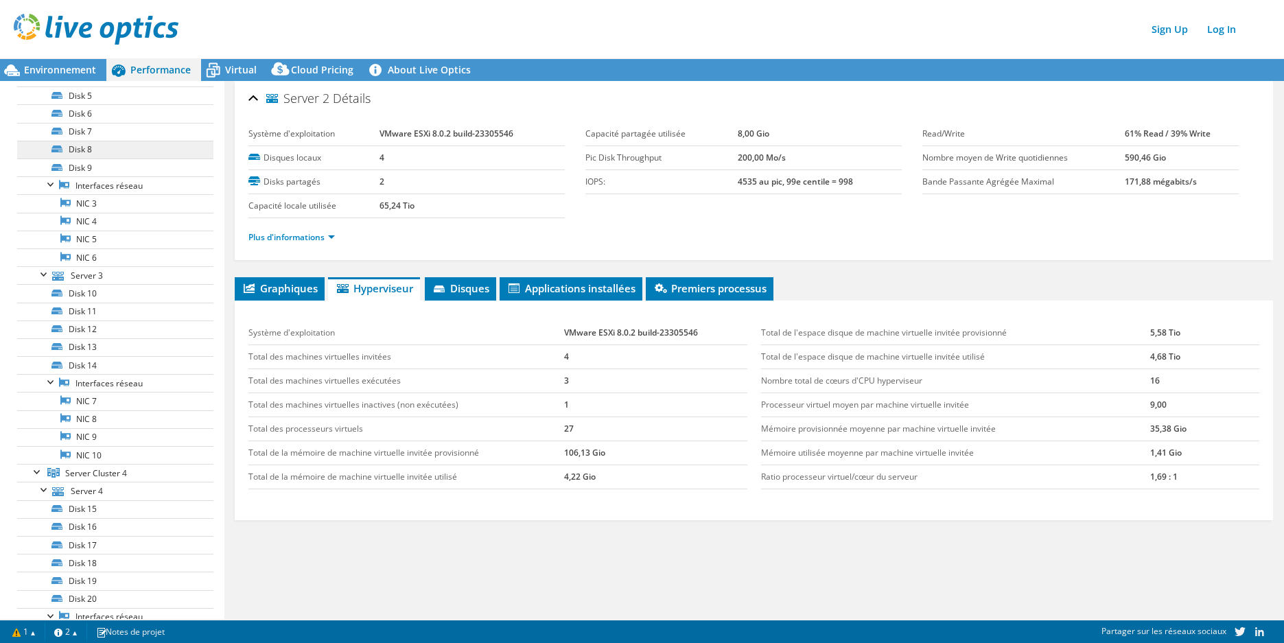
scroll to position [0, 0]
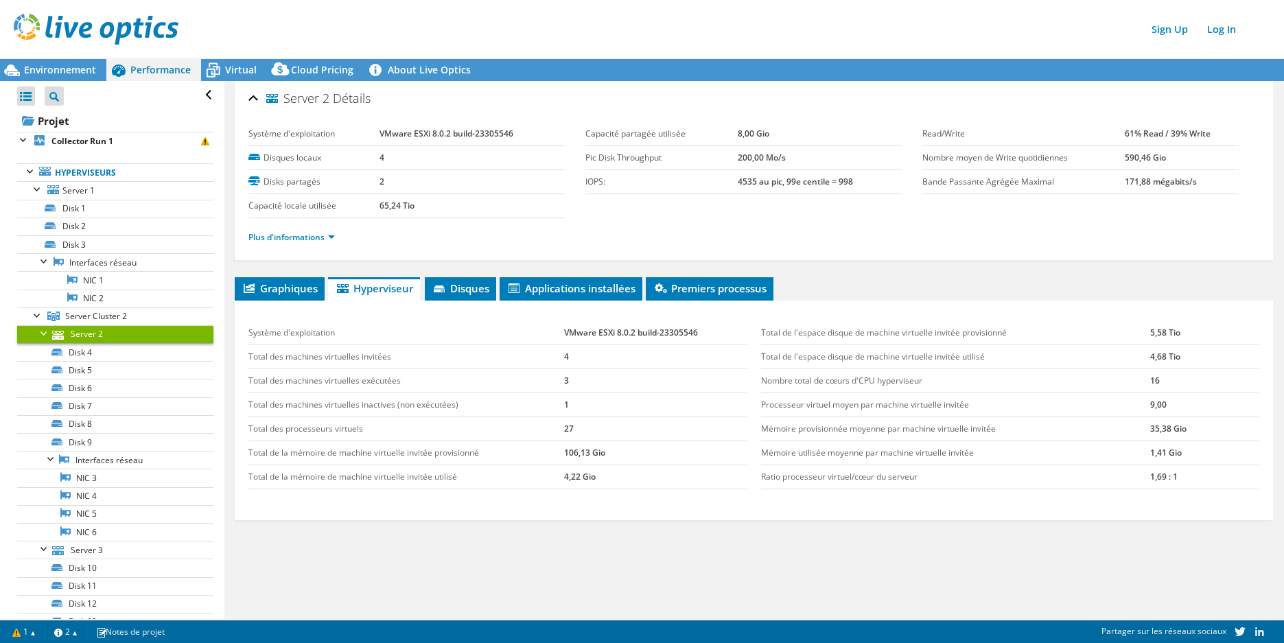
drag, startPoint x: 376, startPoint y: 206, endPoint x: 415, endPoint y: 207, distance: 38.5
click at [414, 207] on tr "Capacité locale utilisée 65,24 Tio" at bounding box center [407, 206] width 316 height 24
click at [416, 207] on td "65,24 Tio" at bounding box center [472, 206] width 185 height 24
click at [711, 217] on section "Système d'exploitation VMware ESXi 8.0.2 build-23305546 Disques locaux 4 Disks …" at bounding box center [586, 170] width 674 height 96
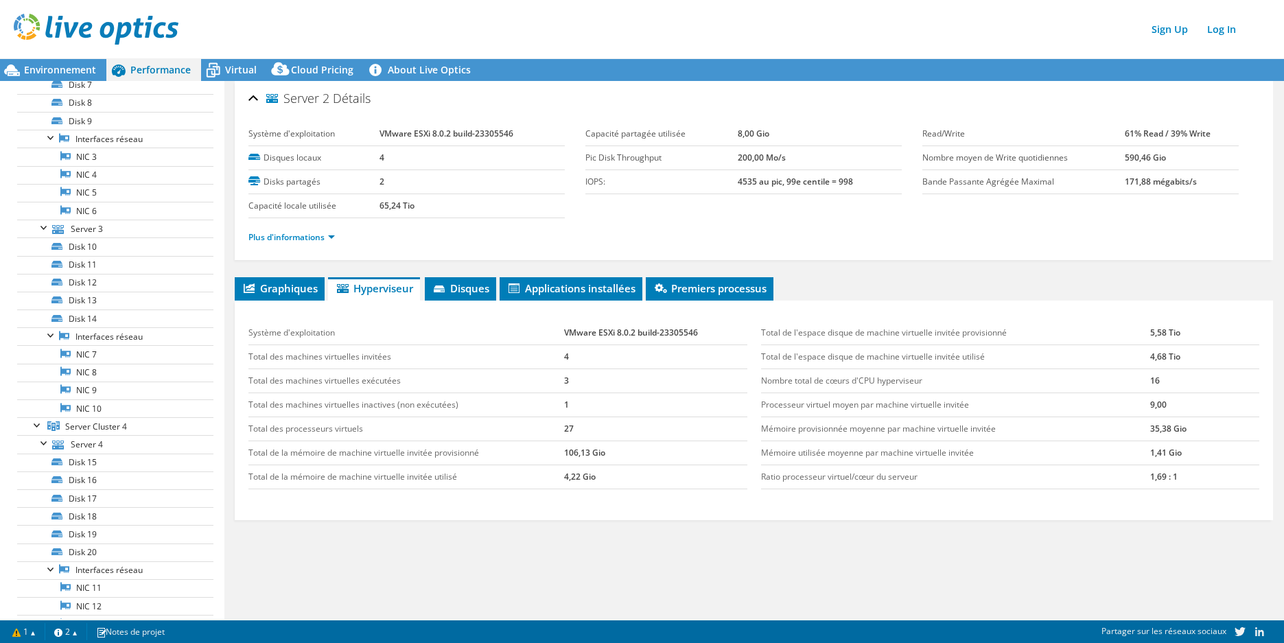
scroll to position [206, 0]
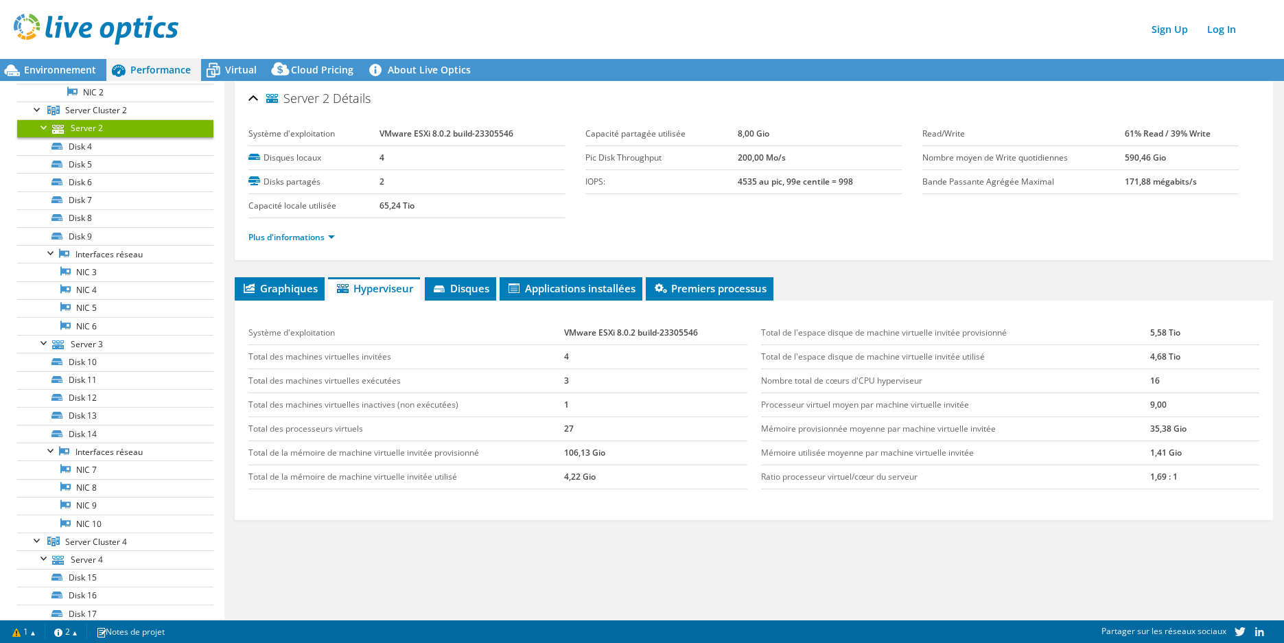
click at [47, 125] on div at bounding box center [45, 126] width 14 height 14
click at [295, 287] on span "Graphiques" at bounding box center [280, 288] width 76 height 14
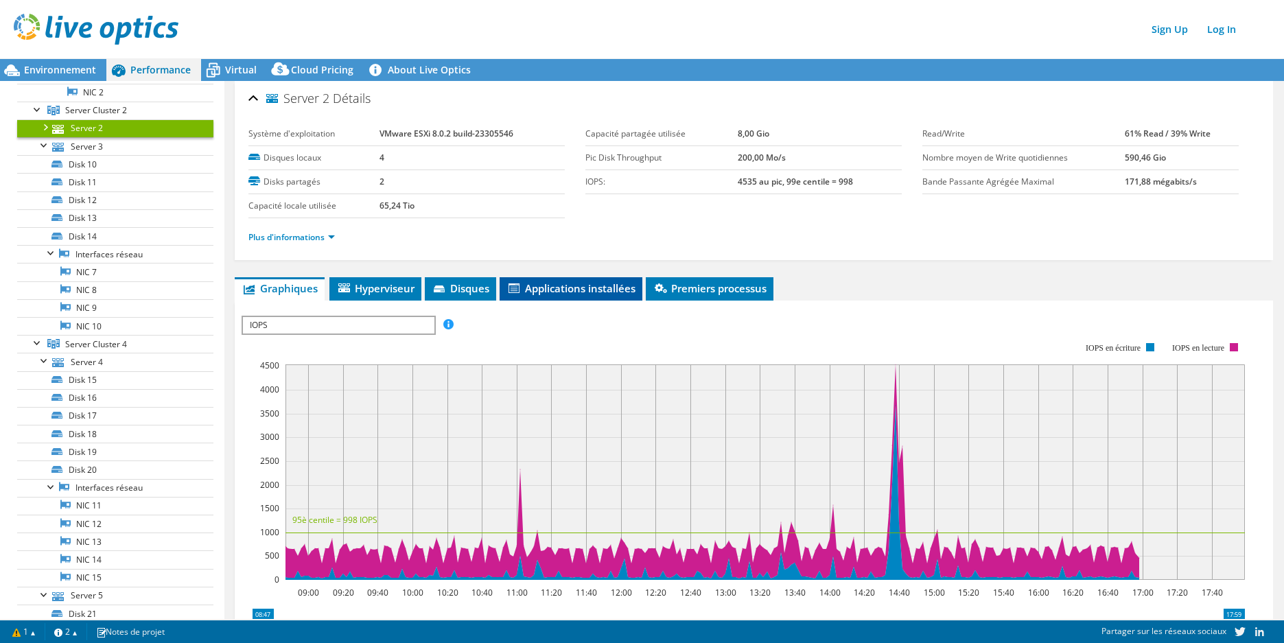
click at [540, 288] on span "Applications installées" at bounding box center [571, 288] width 129 height 14
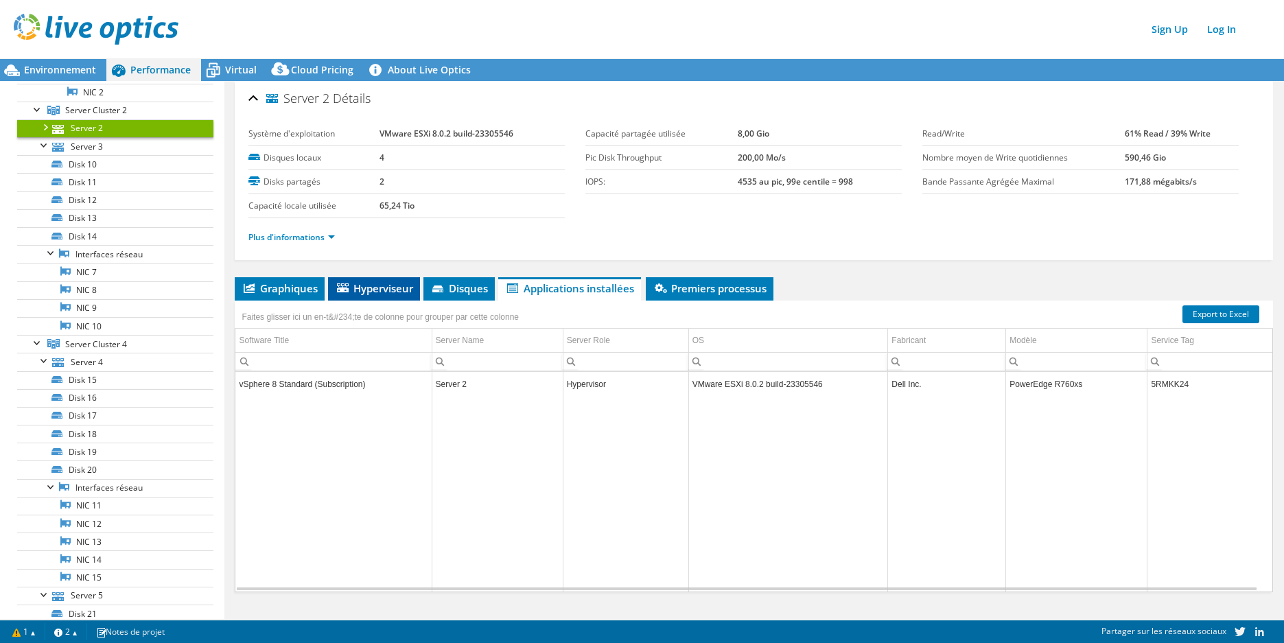
click at [392, 283] on span "Hyperviseur" at bounding box center [374, 288] width 78 height 14
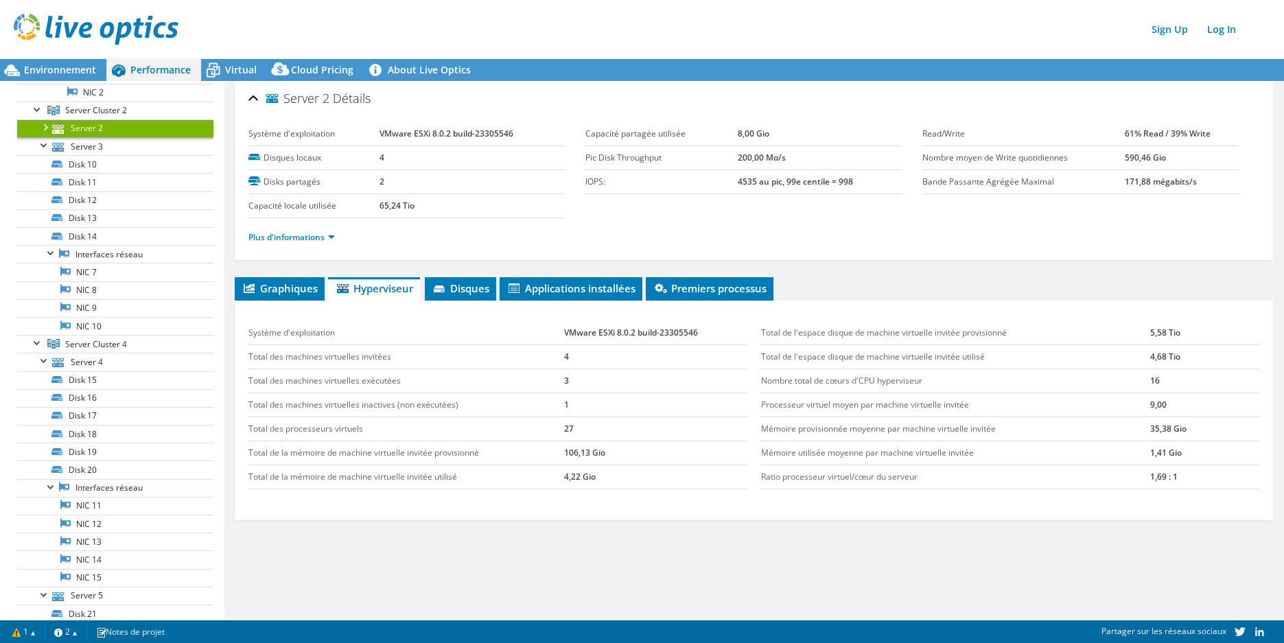
click at [621, 493] on div "Système d'exploitation VMware ESXi 8.0.2 build-23305546 Total des machines virt…" at bounding box center [498, 406] width 512 height 196
click at [588, 287] on span "Applications installées" at bounding box center [571, 288] width 129 height 14
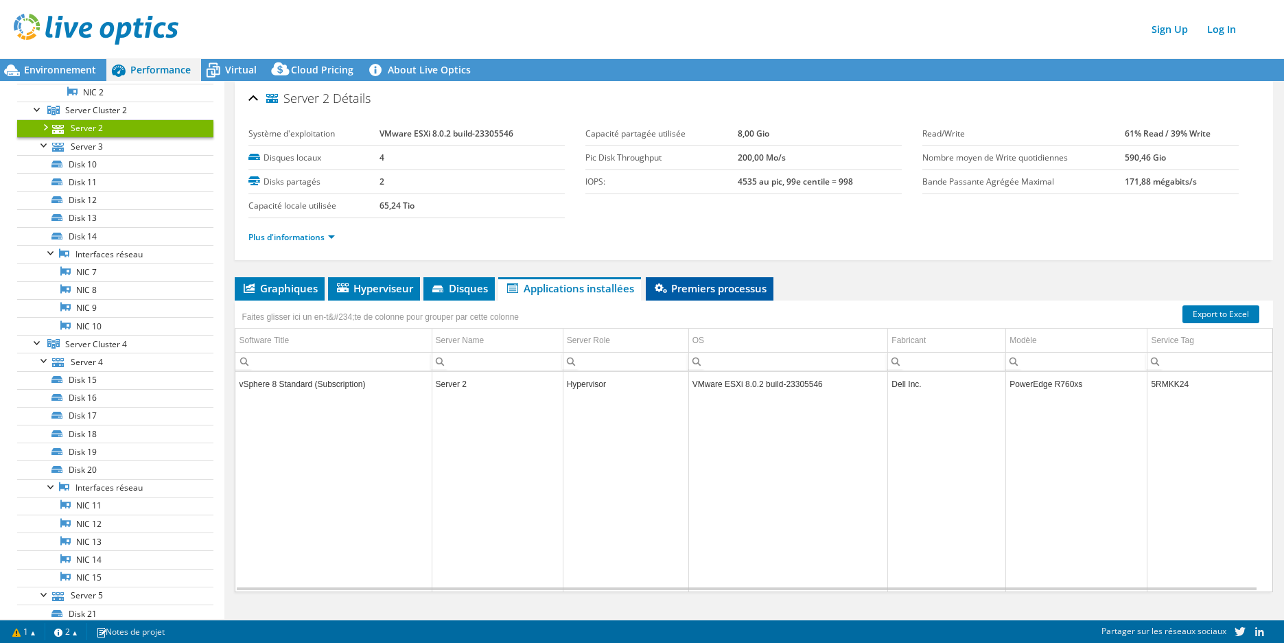
click at [707, 298] on li "Premiers processus" at bounding box center [710, 288] width 128 height 23
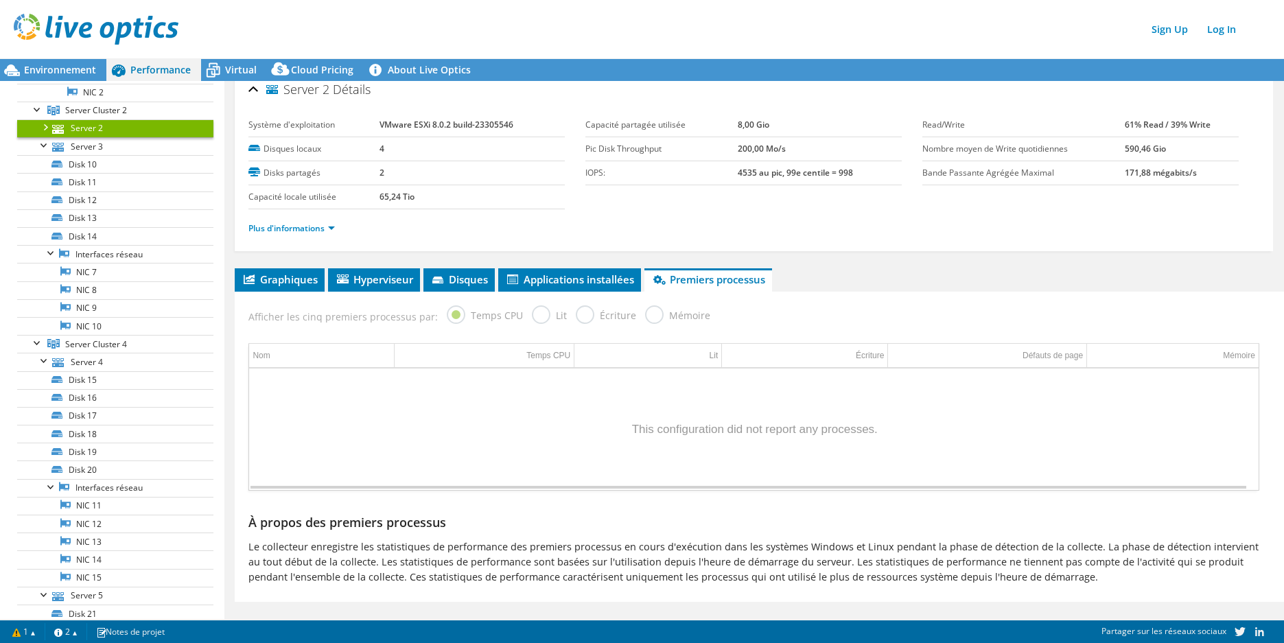
scroll to position [0, 0]
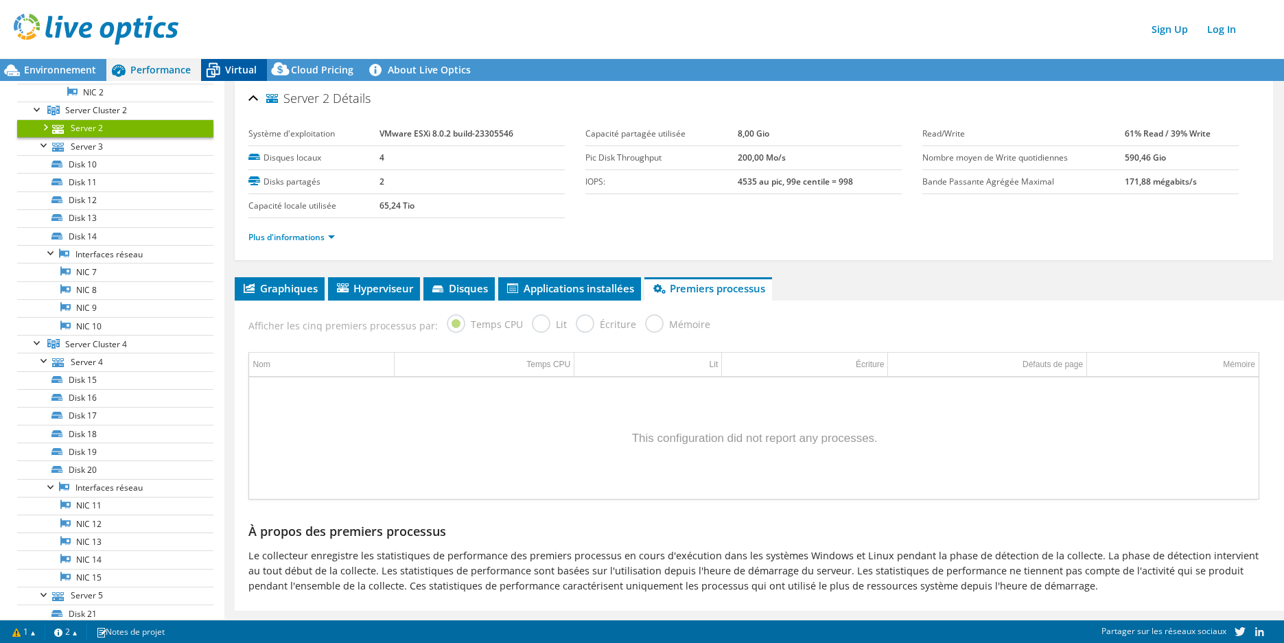
click at [242, 69] on span "Virtual" at bounding box center [241, 69] width 32 height 13
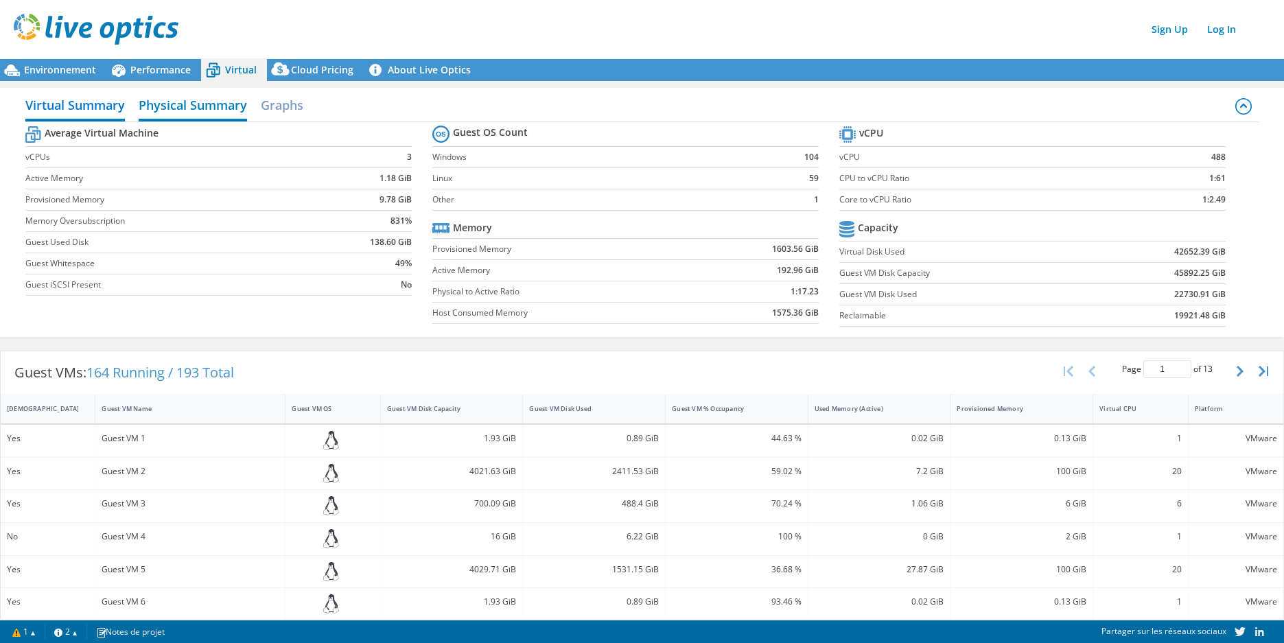
click at [194, 113] on h2 "Physical Summary" at bounding box center [193, 106] width 108 height 30
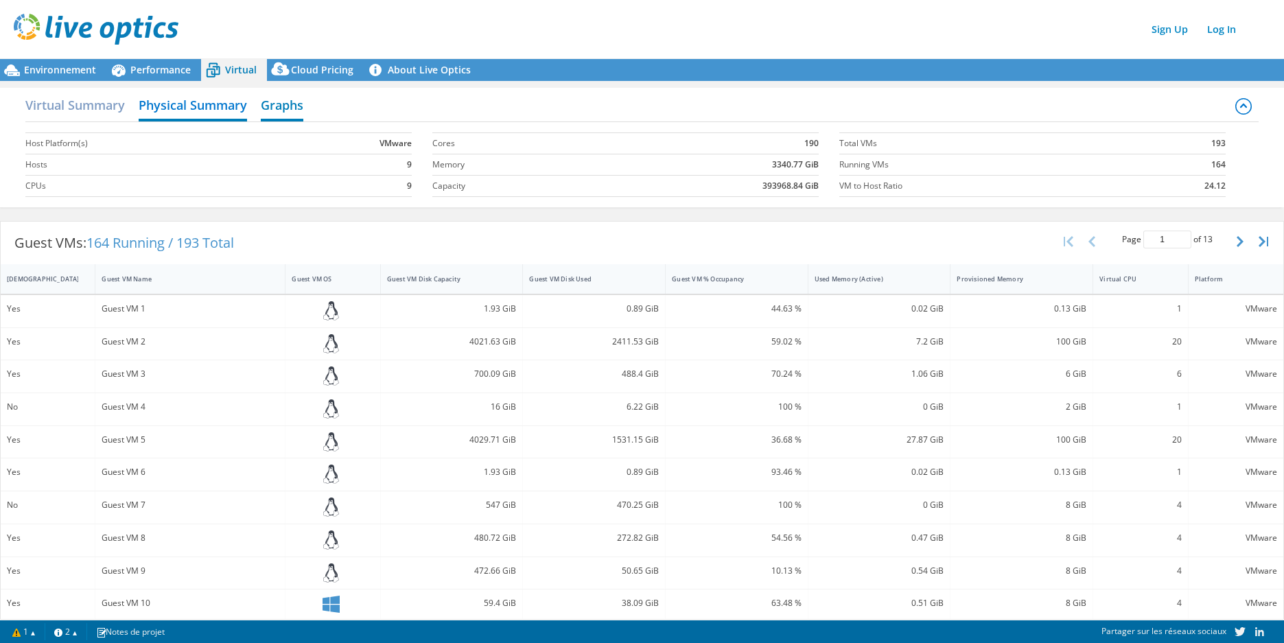
click at [293, 113] on h2 "Graphs" at bounding box center [282, 106] width 43 height 30
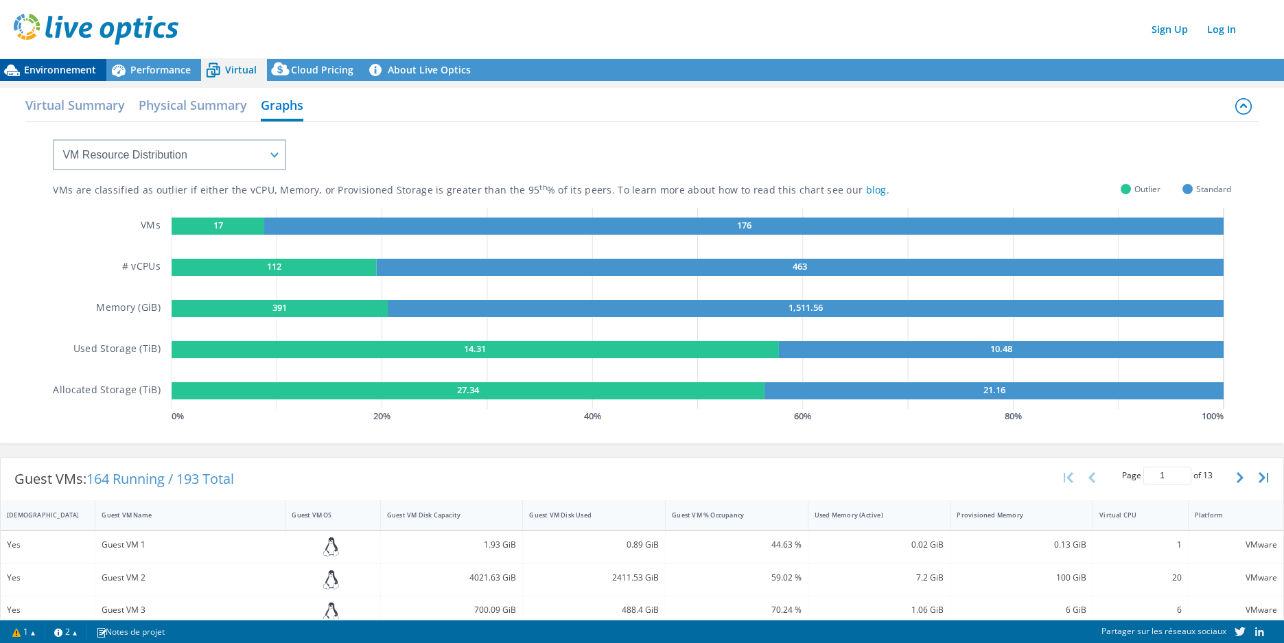
click at [40, 67] on span "Environnement" at bounding box center [60, 69] width 72 height 13
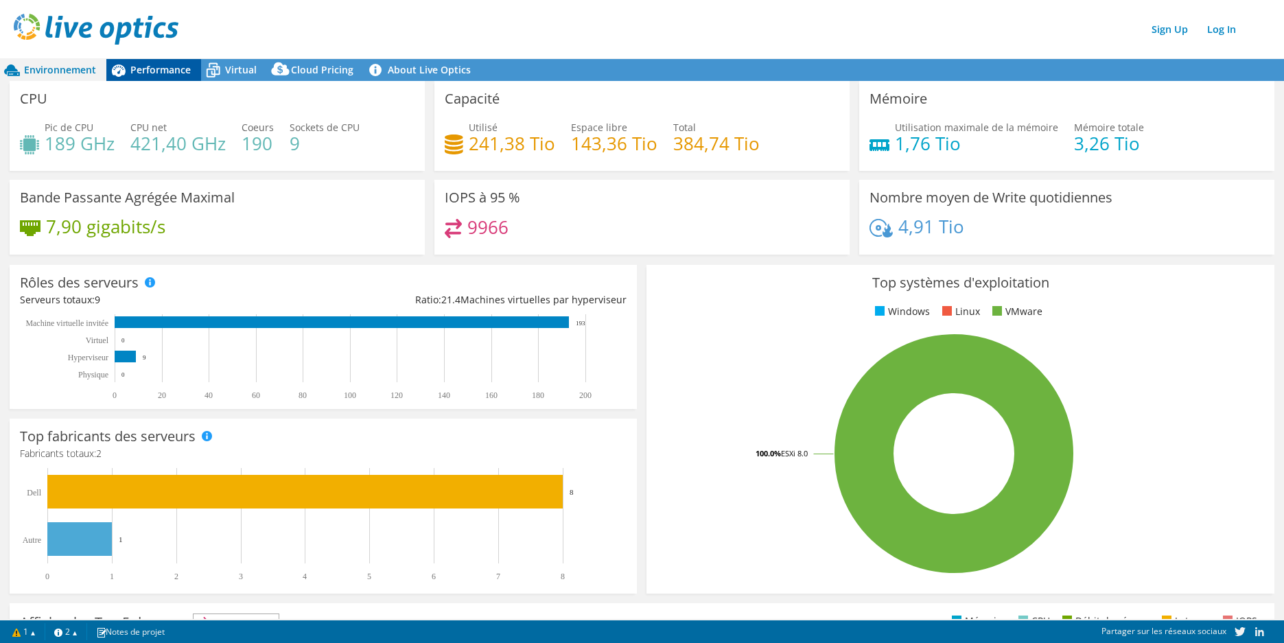
click at [161, 60] on div "Performance" at bounding box center [153, 70] width 95 height 22
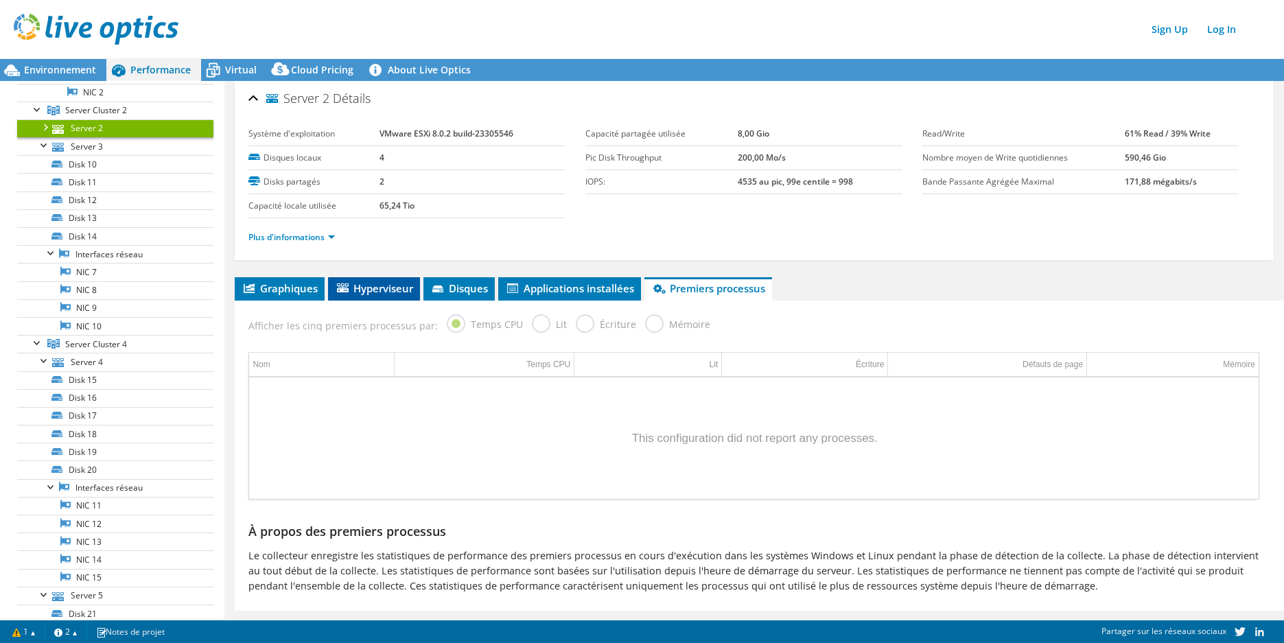
click at [360, 298] on li "Hyperviseur" at bounding box center [374, 288] width 92 height 23
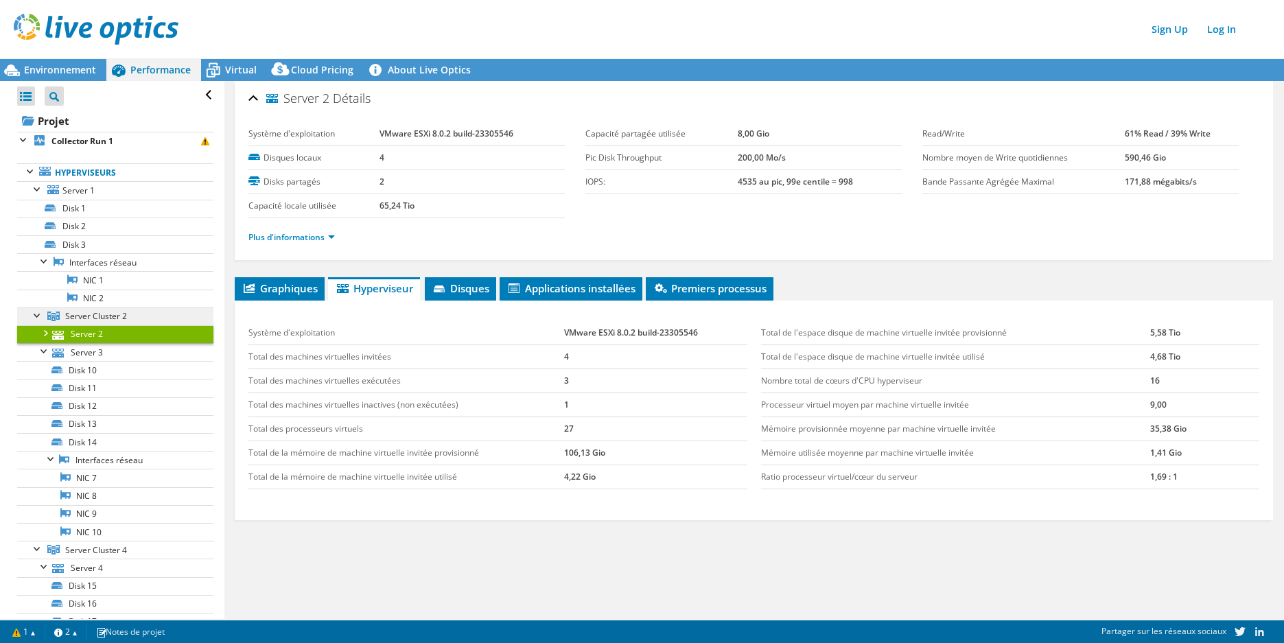
click at [100, 315] on span "Server Cluster 2" at bounding box center [96, 316] width 62 height 12
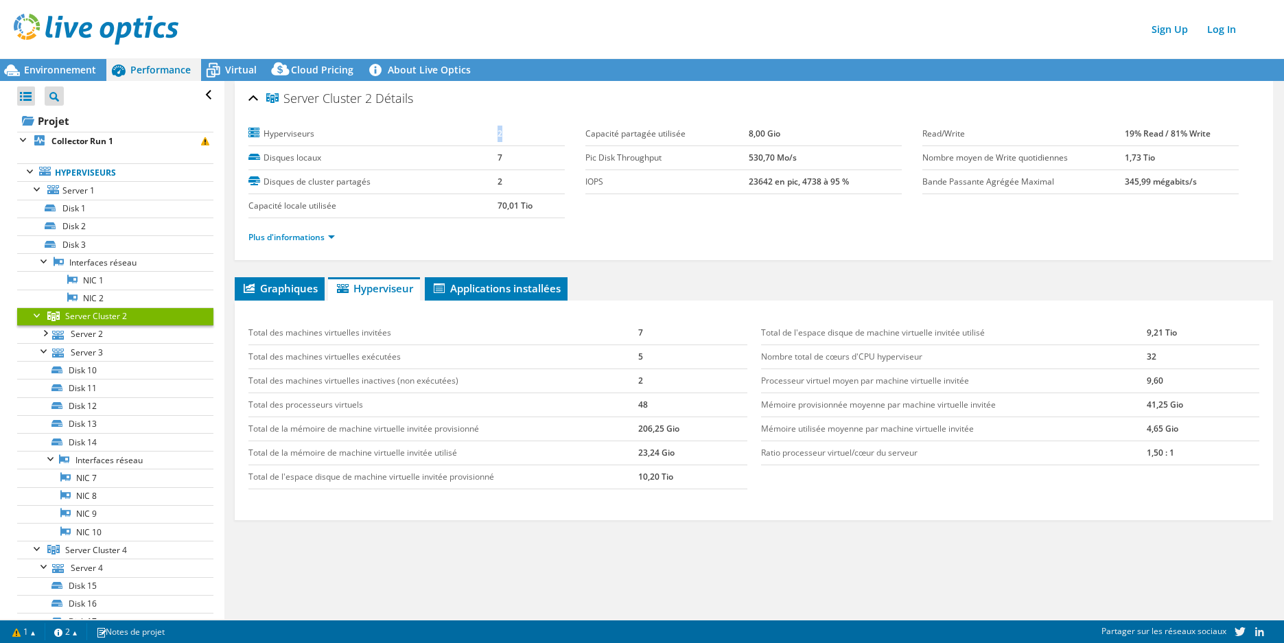
drag, startPoint x: 414, startPoint y: 133, endPoint x: 520, endPoint y: 130, distance: 106.5
click at [520, 130] on tr "Hyperviseurs 2" at bounding box center [407, 134] width 316 height 24
click at [514, 133] on td "2" at bounding box center [531, 134] width 67 height 24
drag, startPoint x: 630, startPoint y: 209, endPoint x: 693, endPoint y: 233, distance: 67.6
click at [631, 209] on section "Hyperviseurs 2 Disques locaux 7 Disques de cluster partagés 2 Capacité locale u…" at bounding box center [586, 170] width 674 height 96
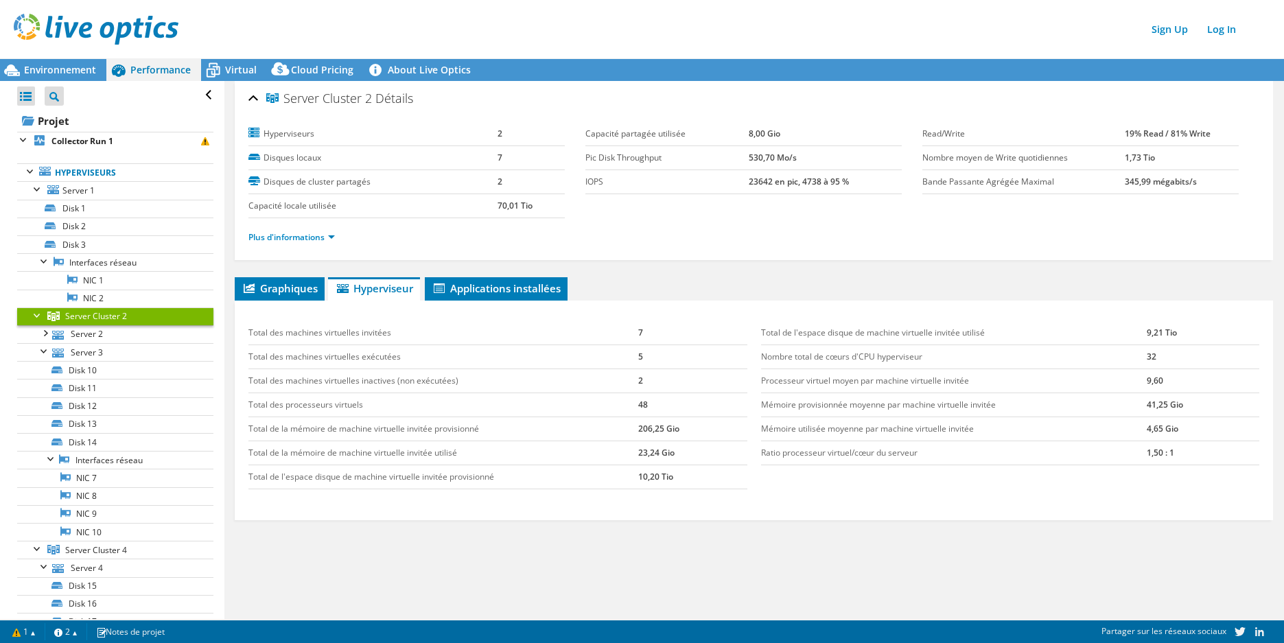
click at [737, 250] on div "Plus d'informations" at bounding box center [754, 237] width 1011 height 38
click at [308, 241] on link "Plus d'informations" at bounding box center [292, 237] width 87 height 12
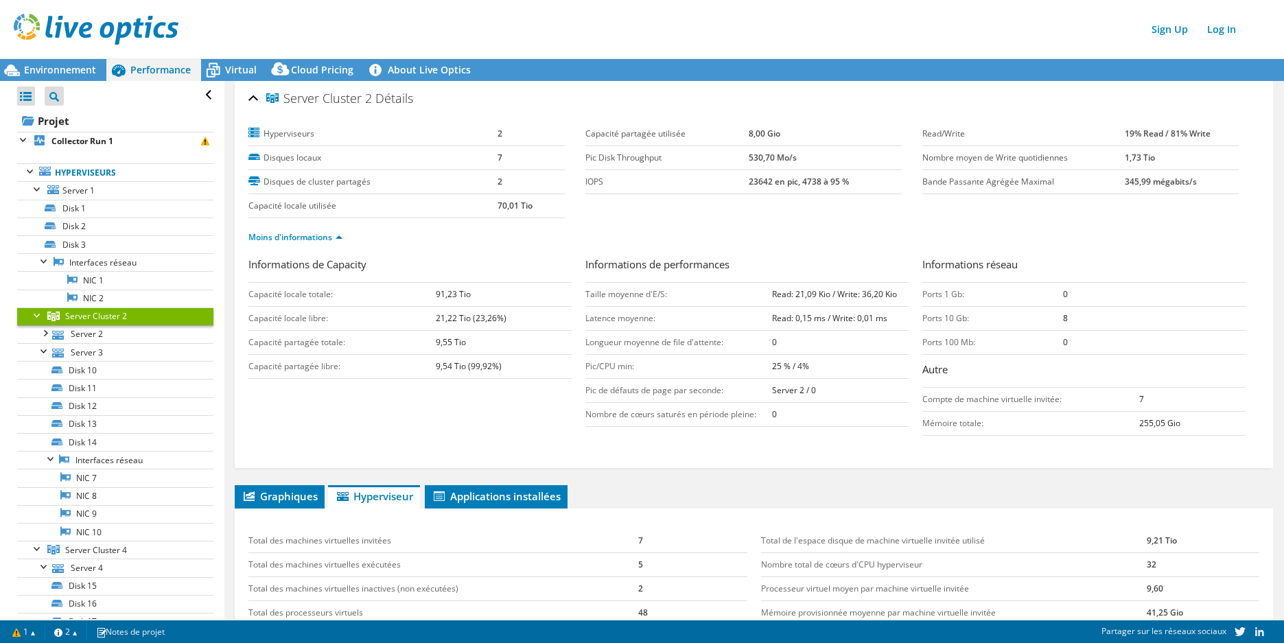
drag, startPoint x: 489, startPoint y: 204, endPoint x: 516, endPoint y: 205, distance: 26.1
click at [516, 205] on tr "Capacité locale utilisée 70,01 Tio" at bounding box center [407, 206] width 316 height 24
copy tr "Capacité locale utilisée 70,01"
click at [455, 295] on b "91,23 Tio" at bounding box center [453, 294] width 35 height 12
drag, startPoint x: 487, startPoint y: 301, endPoint x: 493, endPoint y: 330, distance: 29.5
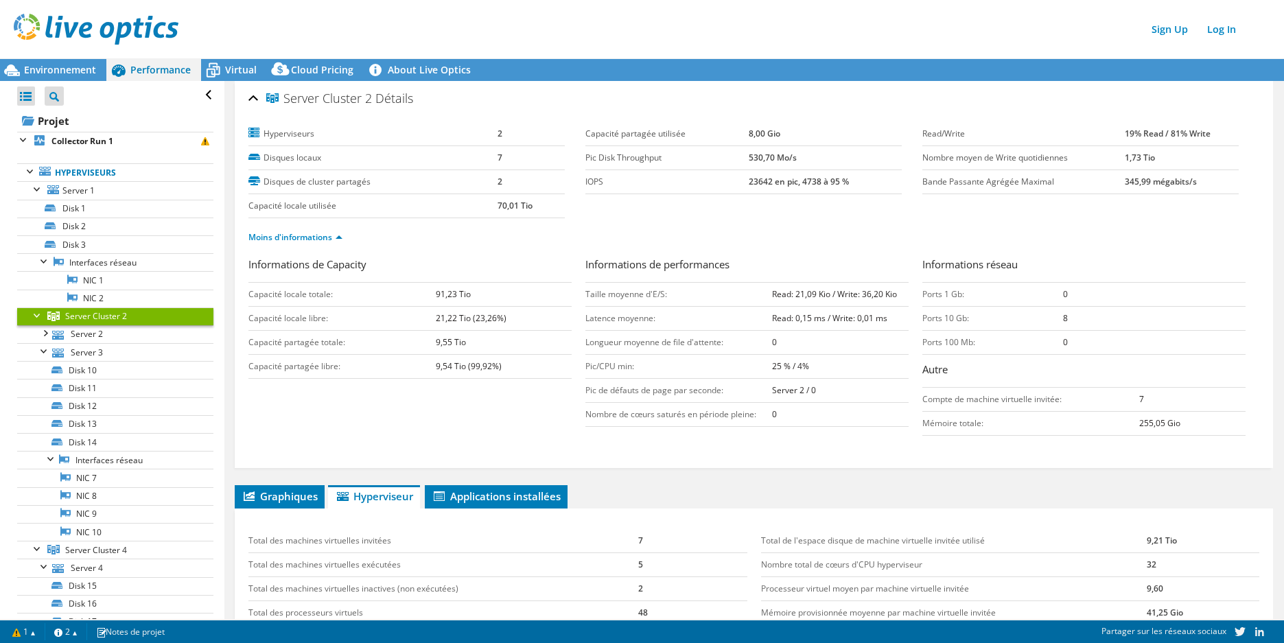
click at [487, 302] on td "91,23 Tio" at bounding box center [504, 295] width 137 height 24
click at [493, 349] on td "9,55 Tio" at bounding box center [504, 343] width 137 height 24
click at [514, 316] on td "21,22 Tio (23,26%)" at bounding box center [504, 319] width 137 height 24
click at [475, 402] on div "Informations de Capacity Capacité locale totale: 91,23 Tio Capacité locale libr…" at bounding box center [754, 350] width 1011 height 186
click at [461, 366] on b "9,54 Tio (99,92%)" at bounding box center [469, 366] width 66 height 12
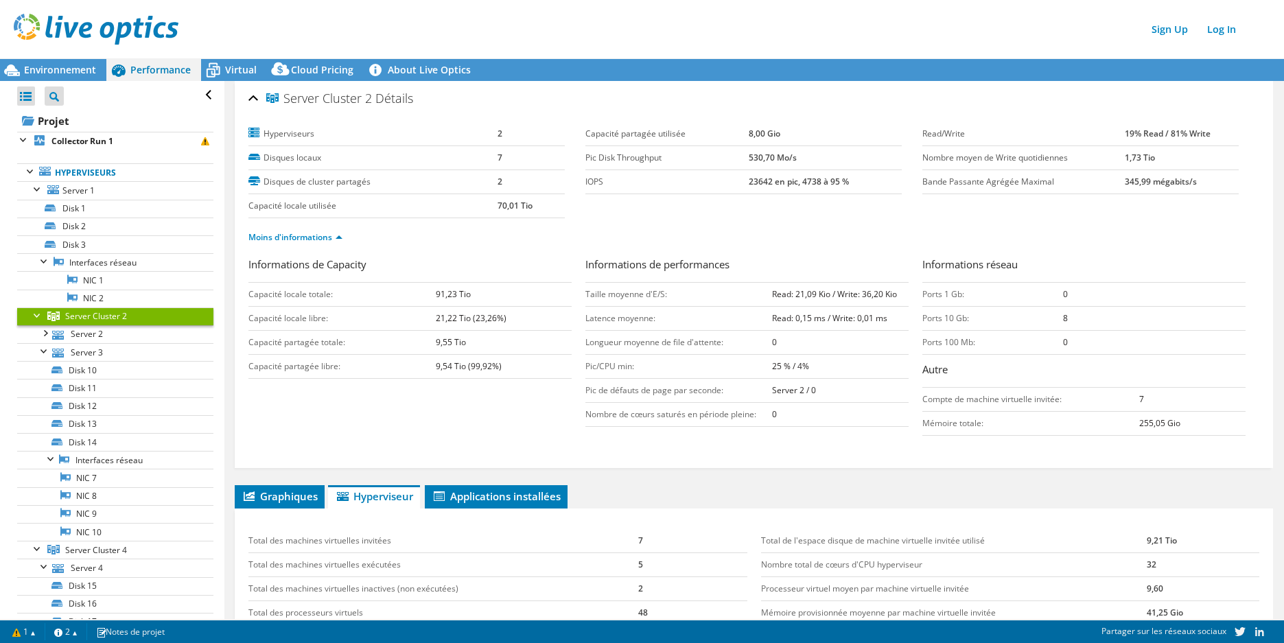
click at [528, 371] on td "9,54 Tio (99,92%)" at bounding box center [504, 367] width 137 height 24
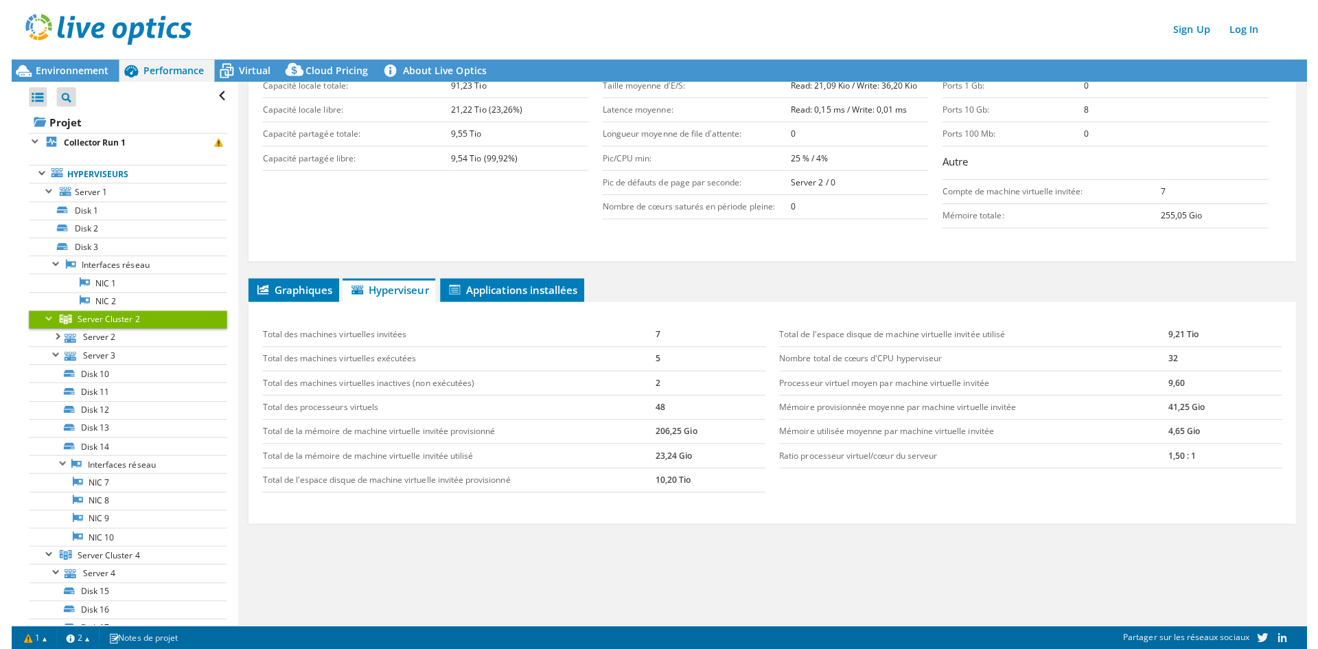
scroll to position [233, 0]
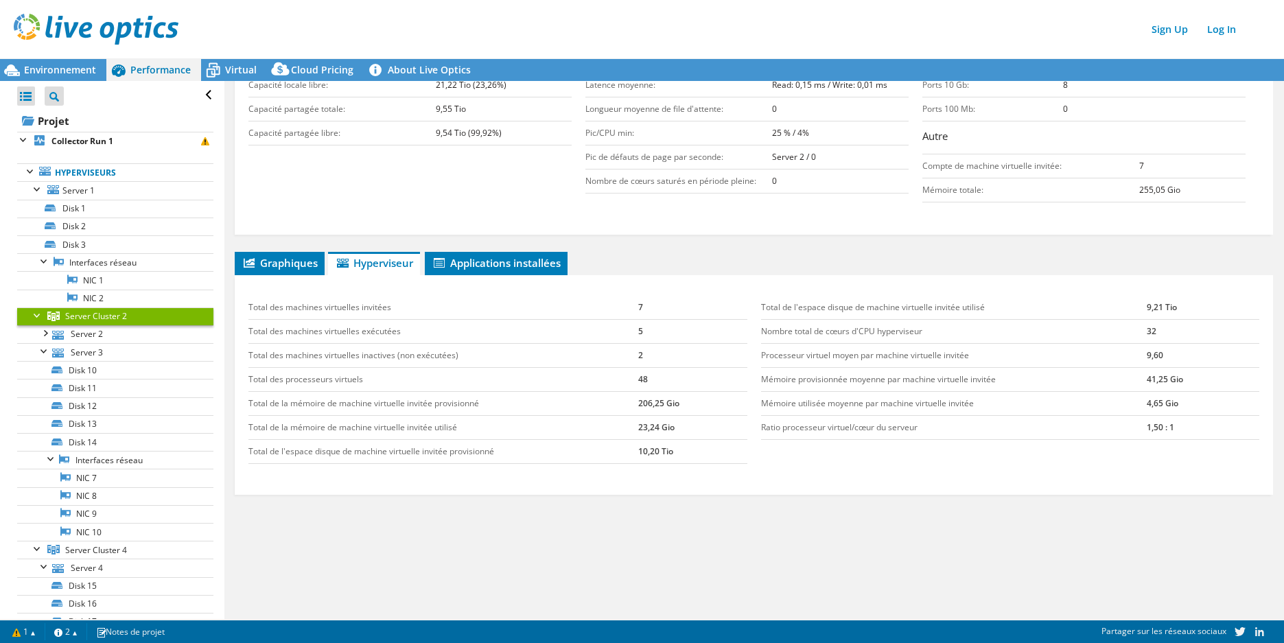
click at [684, 404] on td "206,25 Gio" at bounding box center [692, 404] width 109 height 24
click at [634, 403] on td "Total de la mémoire de machine virtuelle invitée provisionné" at bounding box center [444, 404] width 390 height 24
drag, startPoint x: 687, startPoint y: 457, endPoint x: 700, endPoint y: 457, distance: 13.1
click at [700, 457] on tr "Total de l'espace disque de machine virtuelle invitée provisionné 10,20 Tio" at bounding box center [498, 452] width 498 height 24
click at [700, 457] on td "10,20 Tio" at bounding box center [692, 452] width 109 height 24
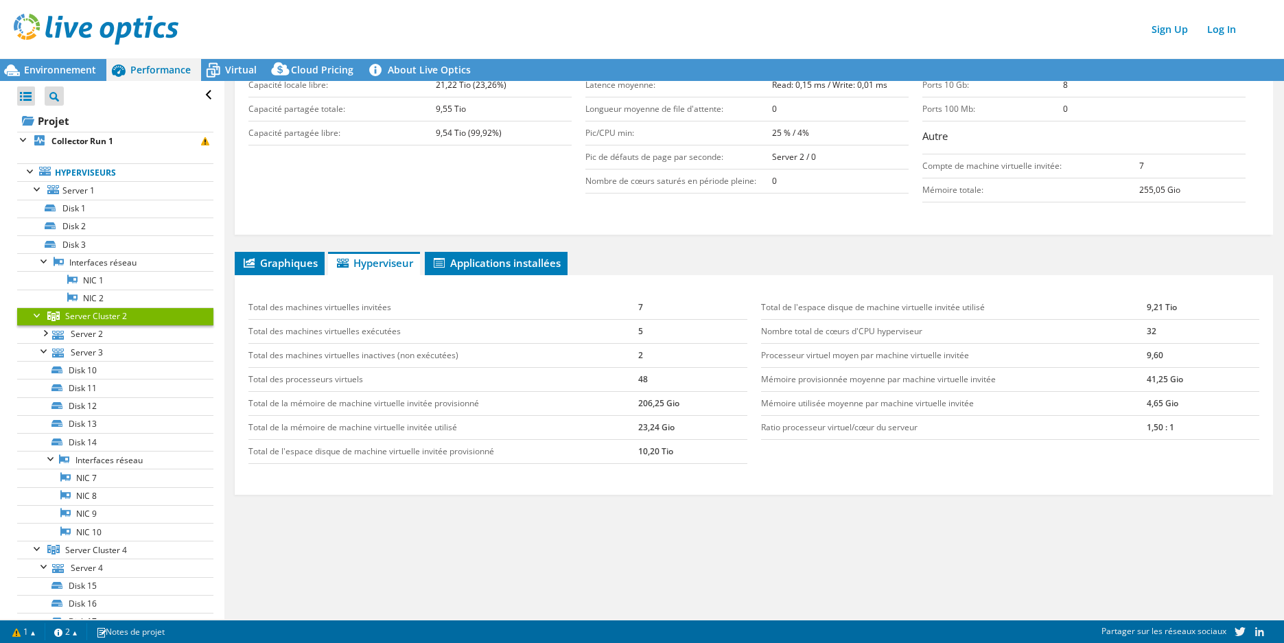
click at [865, 513] on div "Graphiques Serveurs Inventaire Hyperviseur Disques Disques de cluster 0" at bounding box center [754, 423] width 1039 height 343
click at [273, 266] on span "Graphiques" at bounding box center [280, 263] width 76 height 14
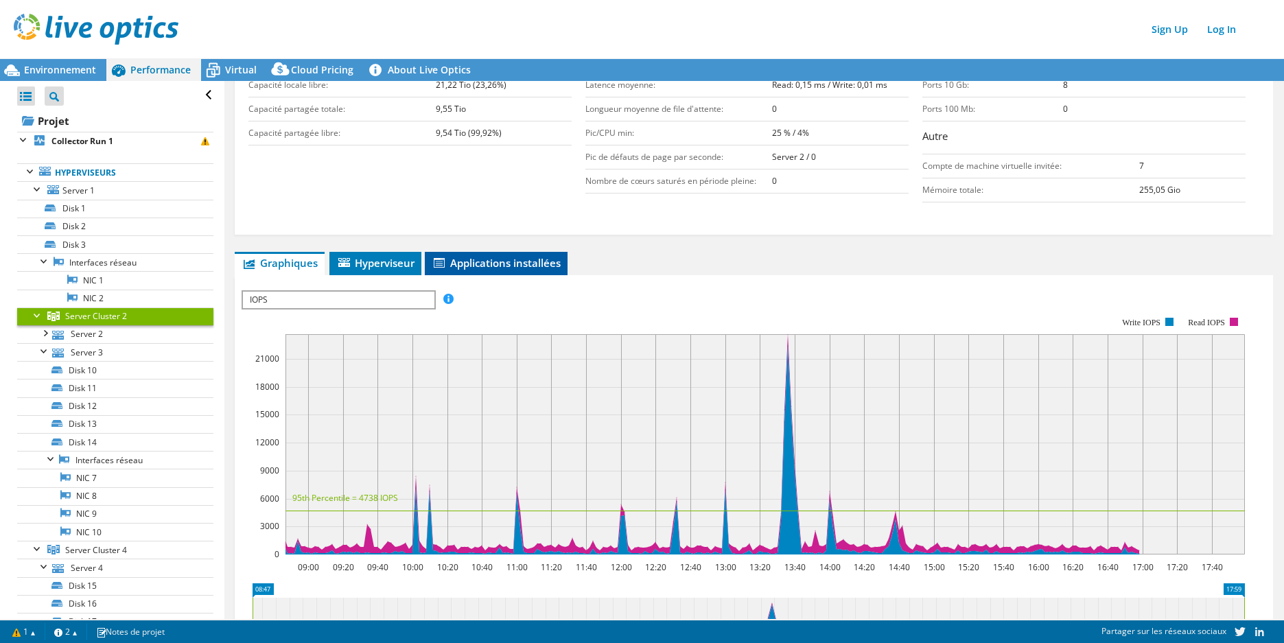
click at [522, 262] on span "Applications installées" at bounding box center [496, 263] width 129 height 14
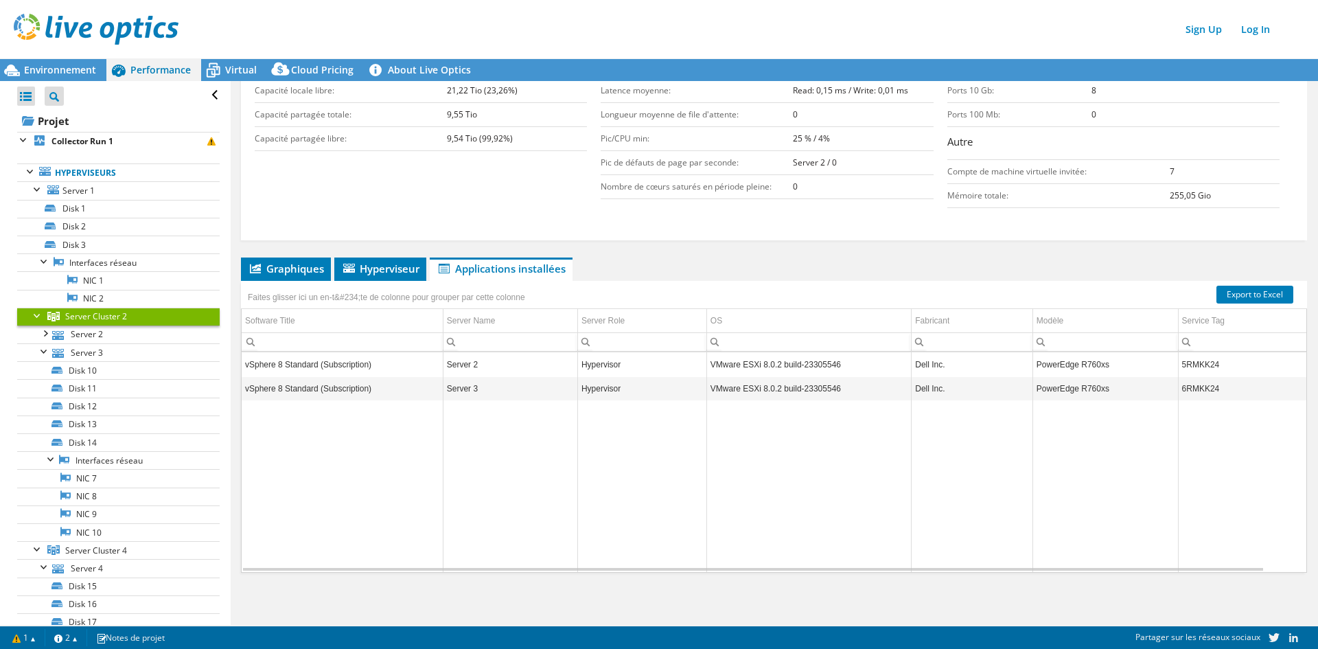
scroll to position [228, 0]
click at [345, 582] on div "Graphiques Serveurs Inventaire Hyperviseur Disques Disques de cluster 0" at bounding box center [774, 428] width 1066 height 343
